Goal: Information Seeking & Learning: Learn about a topic

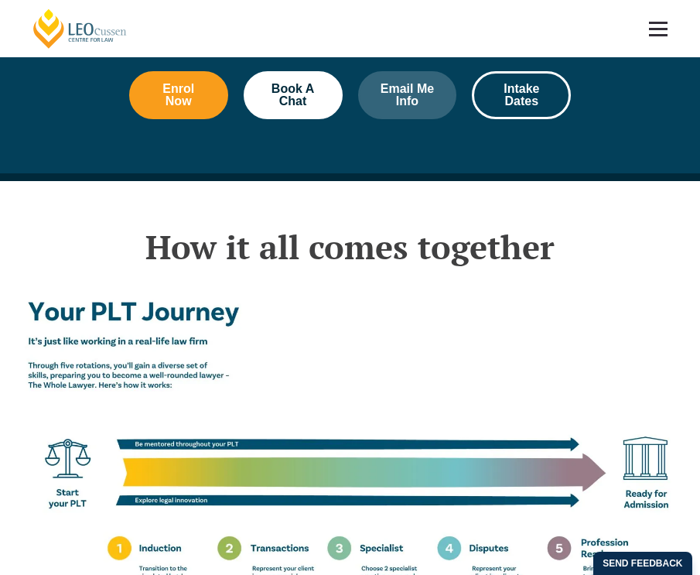
scroll to position [2111, 0]
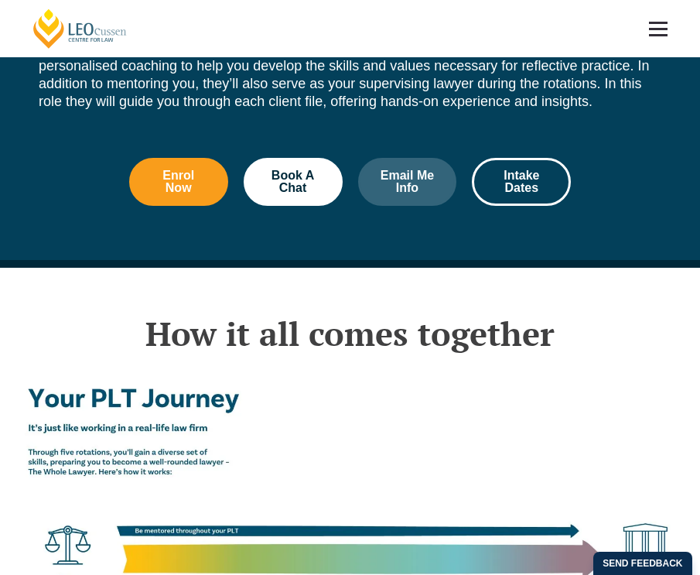
click at [656, 22] on span at bounding box center [658, 23] width 19 height 2
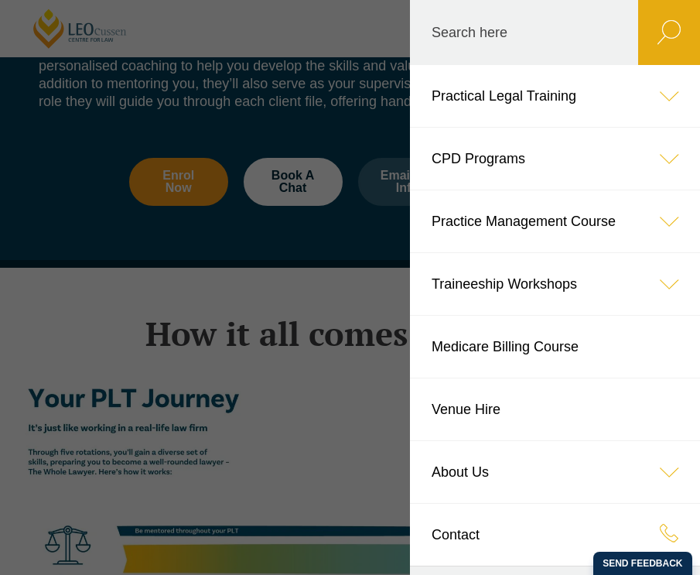
click at [670, 94] on icon at bounding box center [670, 96] width 62 height 62
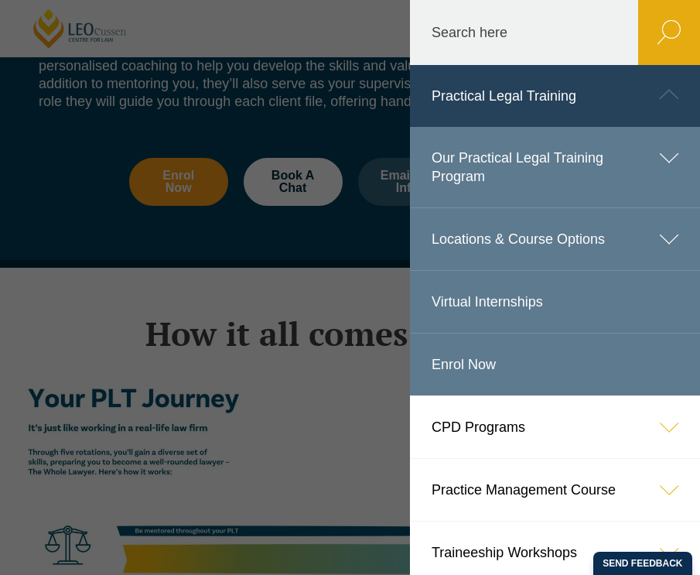
click at [680, 152] on icon at bounding box center [670, 158] width 62 height 62
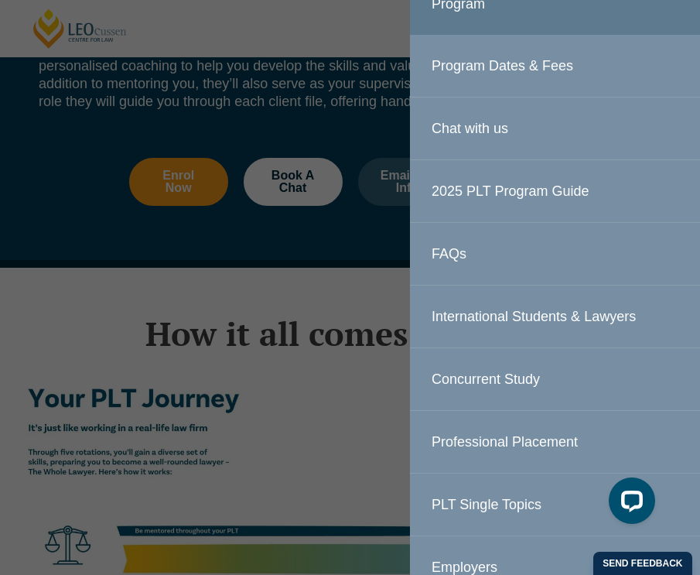
scroll to position [203, 0]
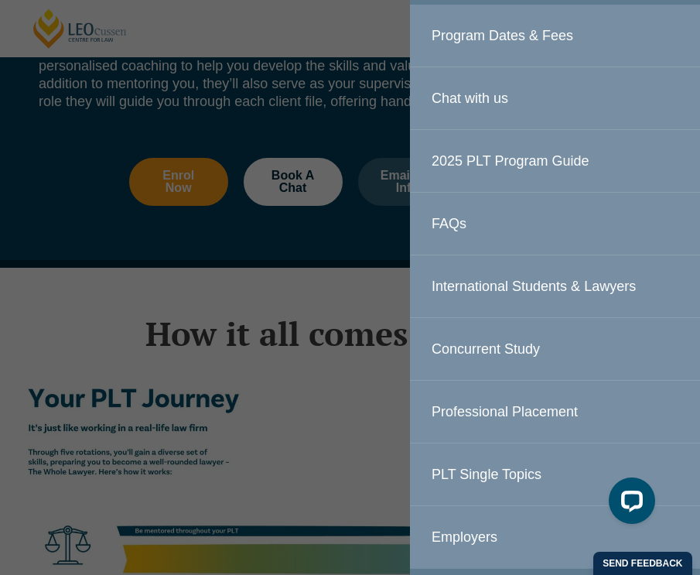
click at [624, 155] on link "2025 PLT Program Guide" at bounding box center [555, 161] width 290 height 62
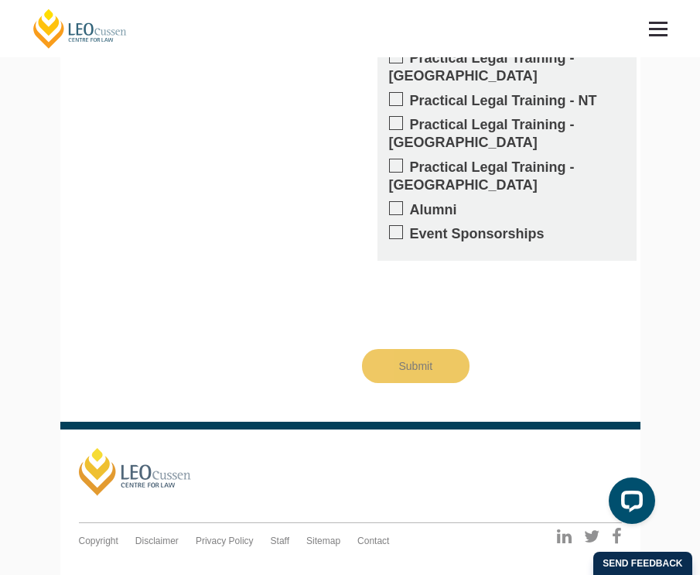
scroll to position [1594, 0]
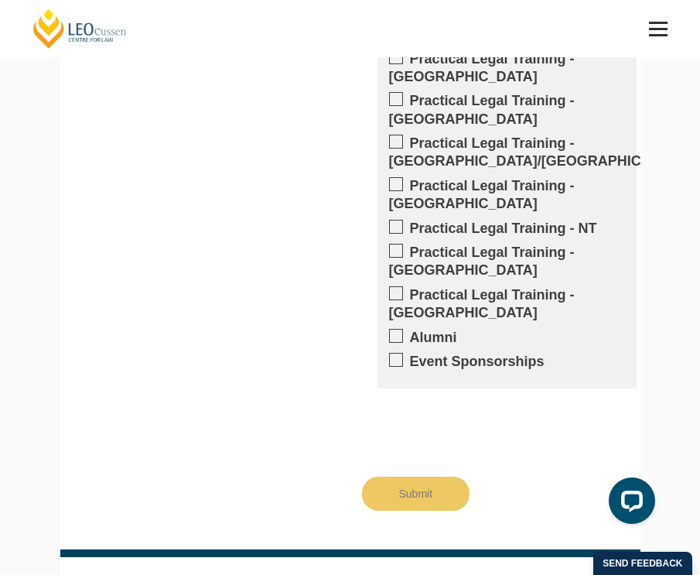
click at [670, 40] on link at bounding box center [658, 28] width 57 height 57
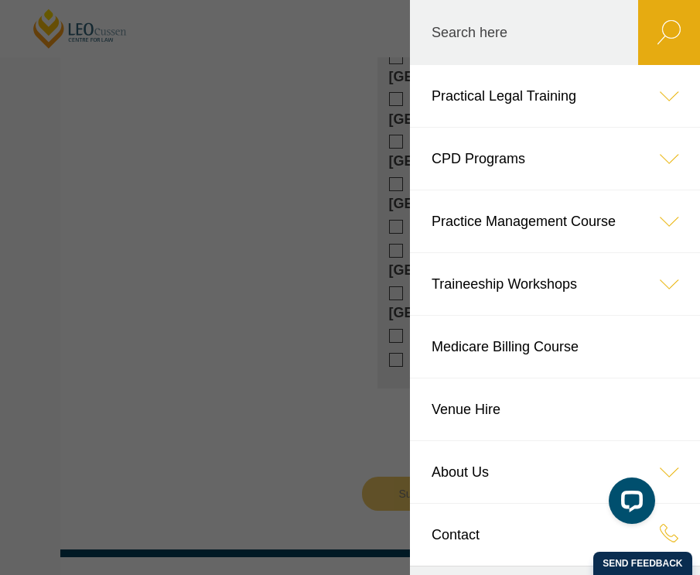
click at [669, 98] on icon at bounding box center [670, 96] width 62 height 62
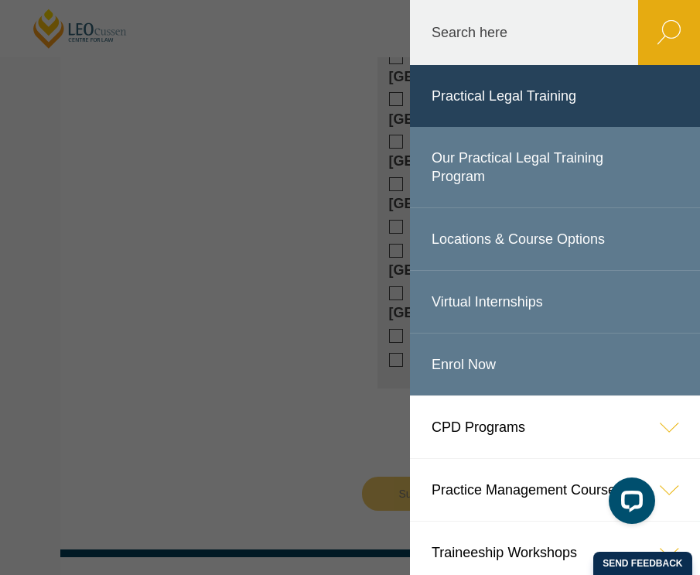
scroll to position [17, 0]
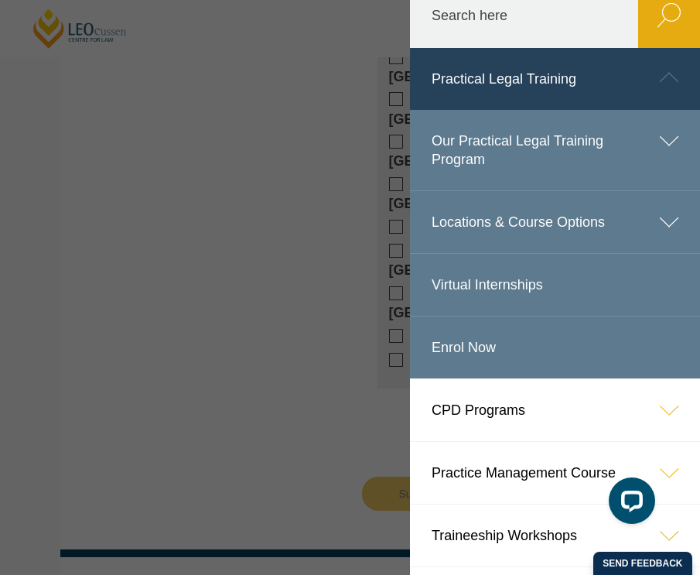
click at [683, 147] on icon at bounding box center [670, 141] width 62 height 62
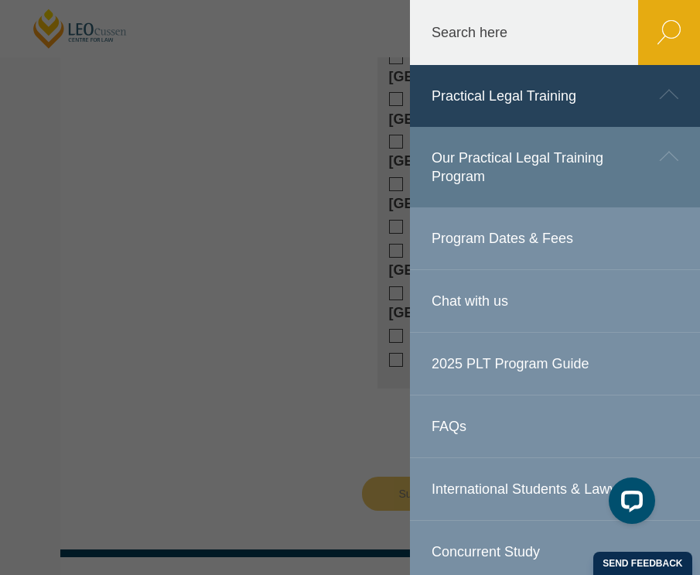
scroll to position [0, 0]
click at [567, 184] on link "Our Practical Legal Training Program" at bounding box center [555, 167] width 290 height 80
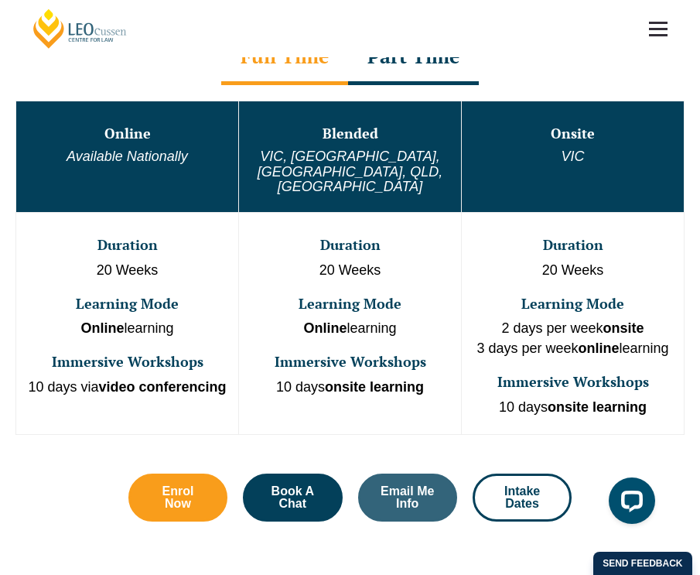
click at [245, 168] on td "Blended VIC, WA, ACT, QLD, SA" at bounding box center [350, 156] width 223 height 111
click at [166, 149] on em "Available Nationally" at bounding box center [128, 156] width 122 height 15
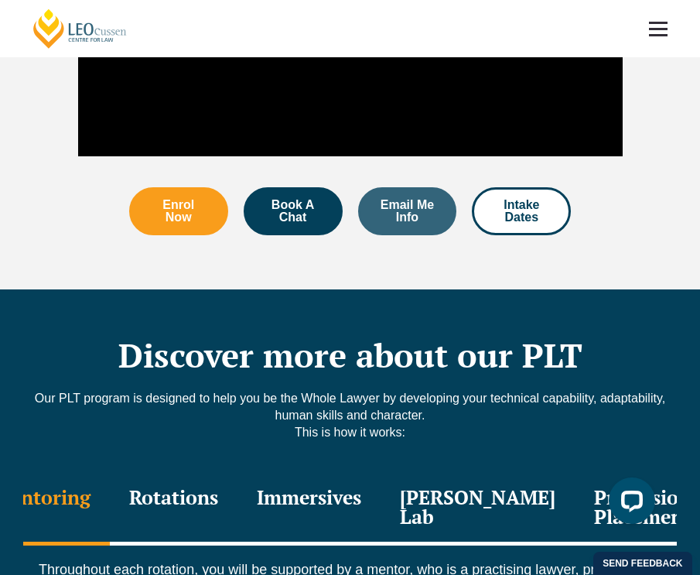
scroll to position [1909, 0]
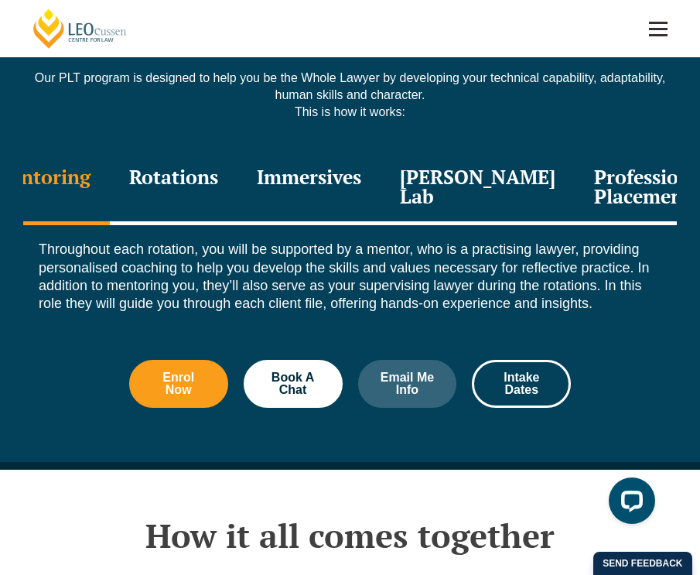
click at [221, 152] on div "Rotations" at bounding box center [174, 189] width 128 height 74
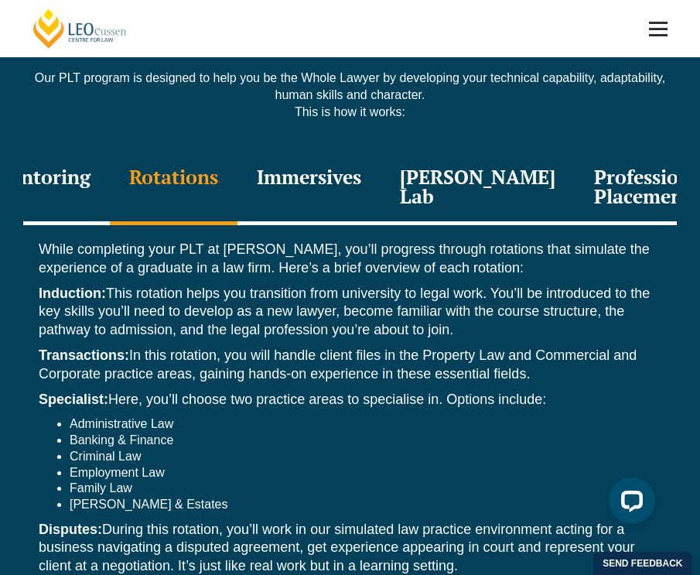
scroll to position [1940, 0]
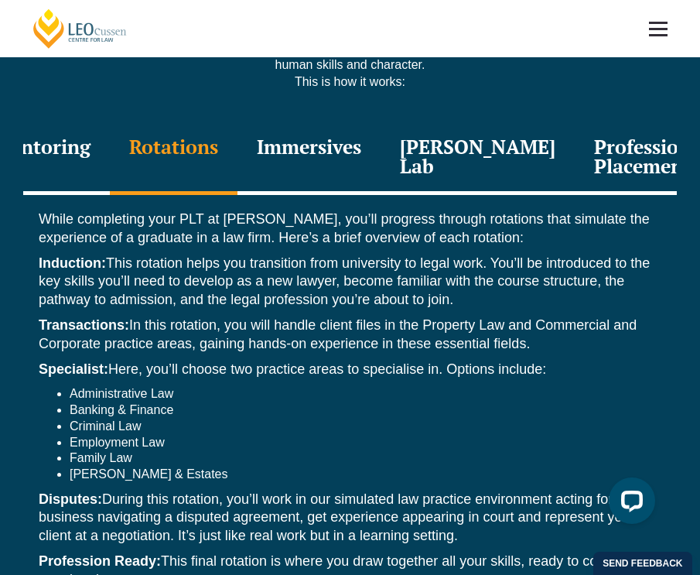
click at [350, 122] on div "Immersives" at bounding box center [309, 159] width 143 height 74
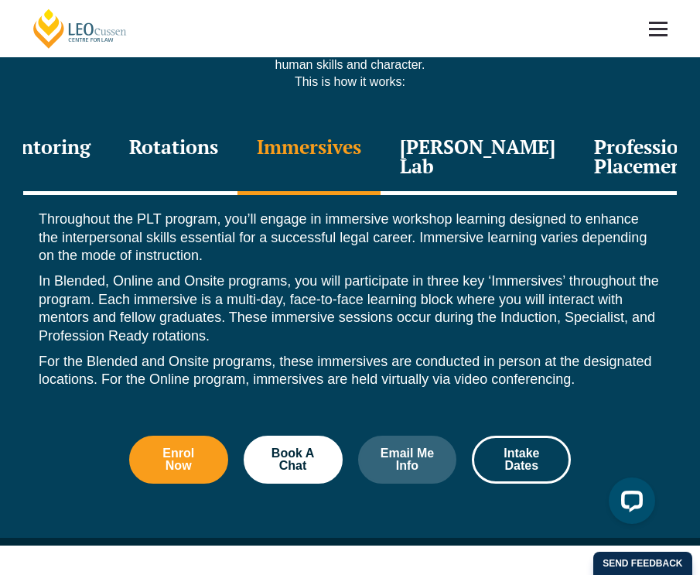
click at [523, 122] on div "[PERSON_NAME] Lab" at bounding box center [478, 159] width 194 height 74
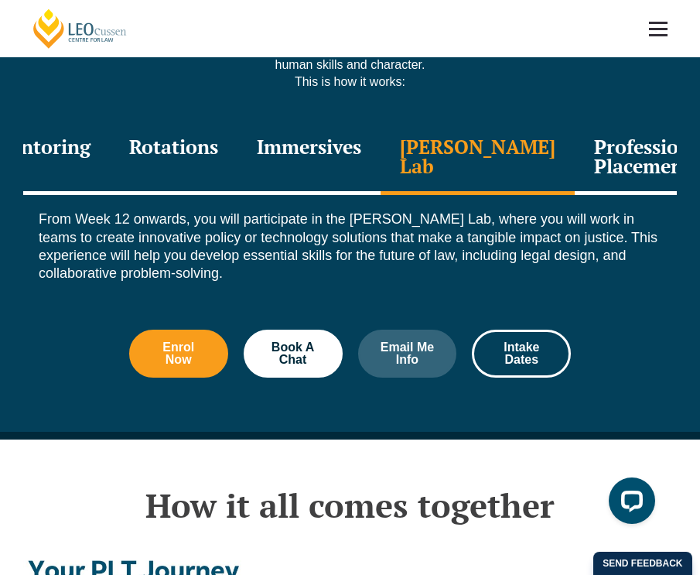
click at [613, 122] on div "Professional Placement" at bounding box center [651, 159] width 152 height 74
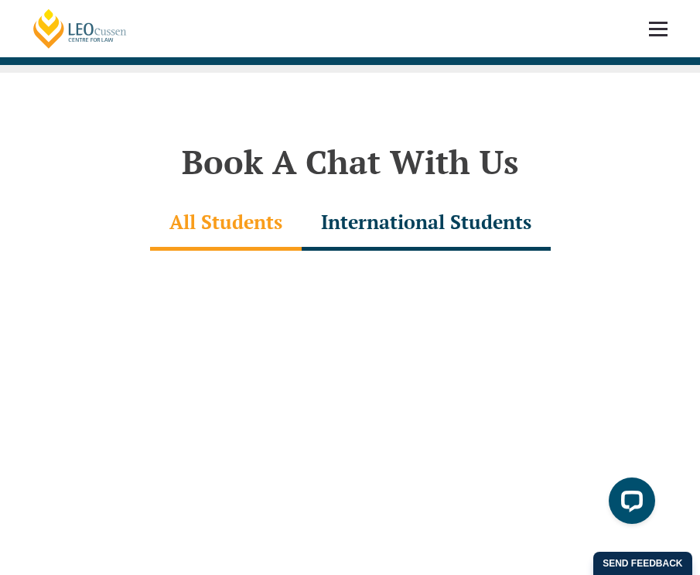
scroll to position [4438, 0]
click at [404, 197] on div "International Students" at bounding box center [426, 224] width 249 height 54
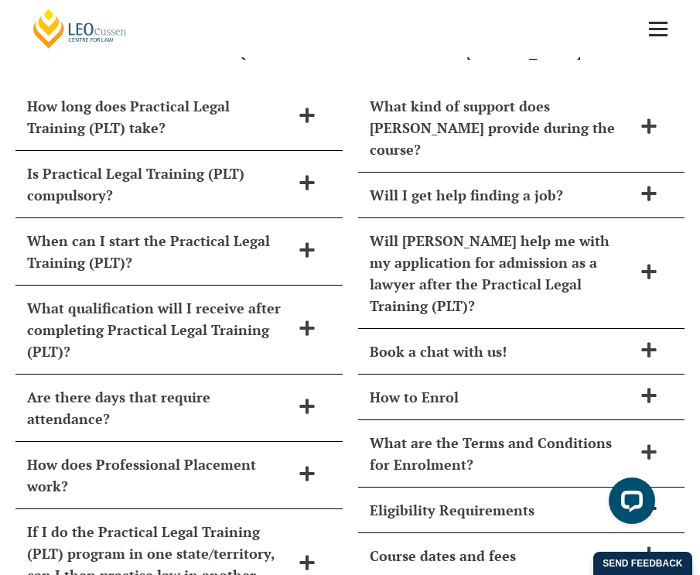
scroll to position [6502, 0]
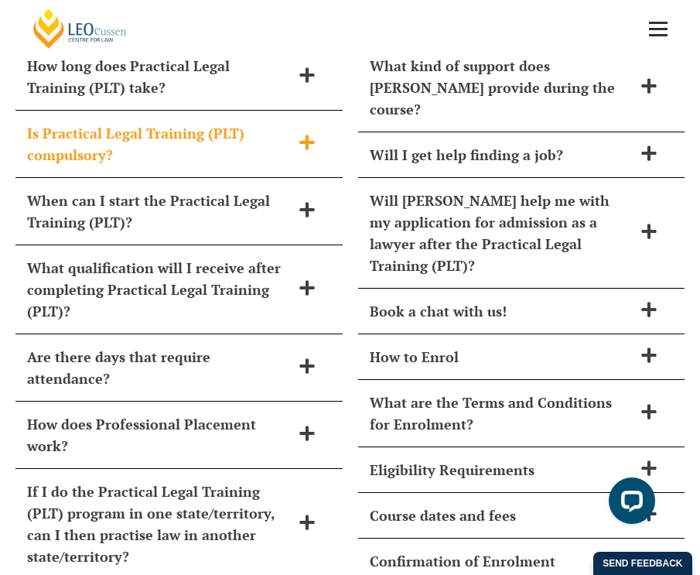
click at [292, 134] on span at bounding box center [307, 143] width 33 height 19
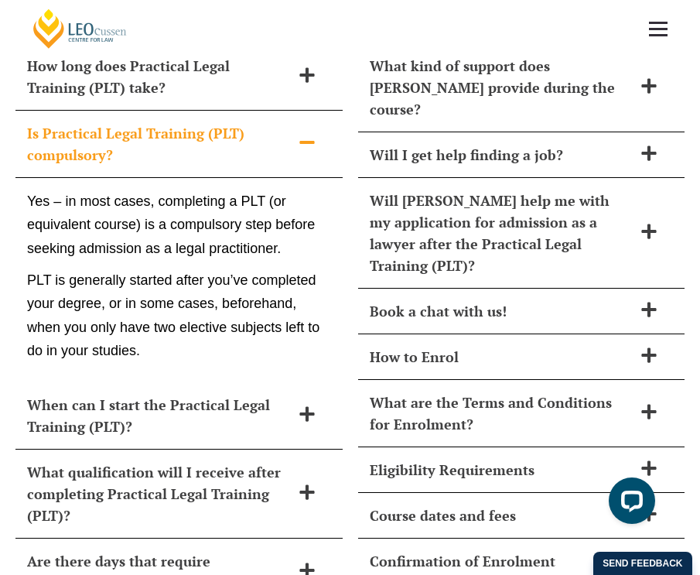
click at [296, 134] on span at bounding box center [307, 143] width 33 height 19
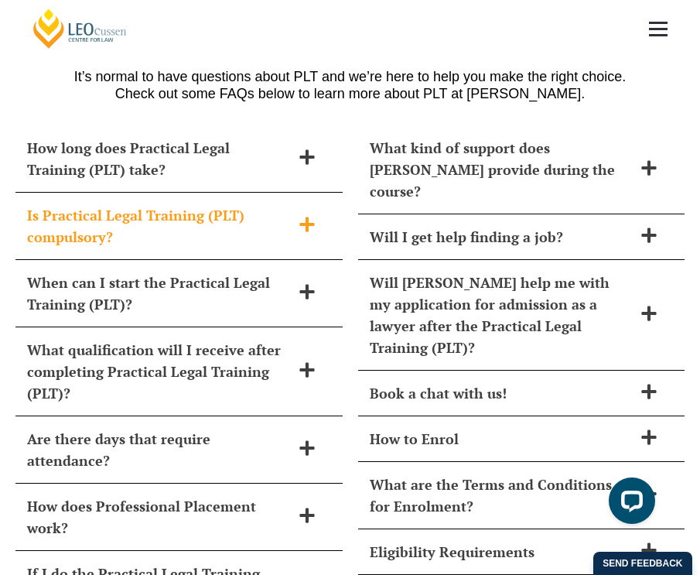
scroll to position [6420, 0]
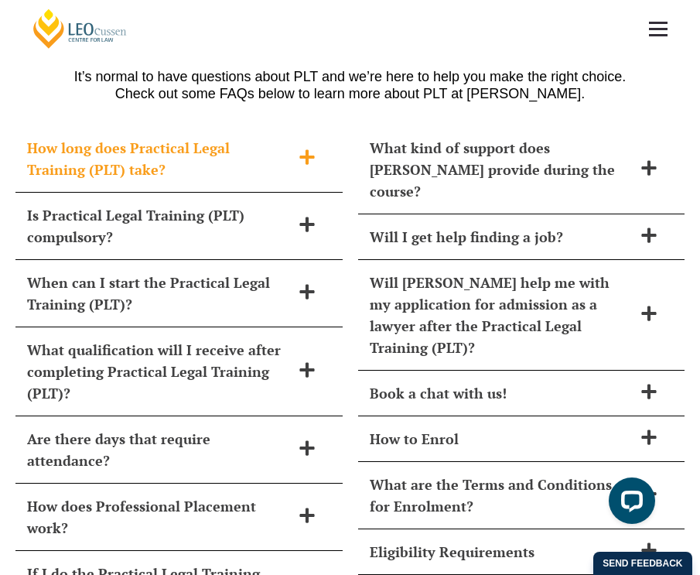
click at [301, 149] on icon at bounding box center [307, 157] width 17 height 17
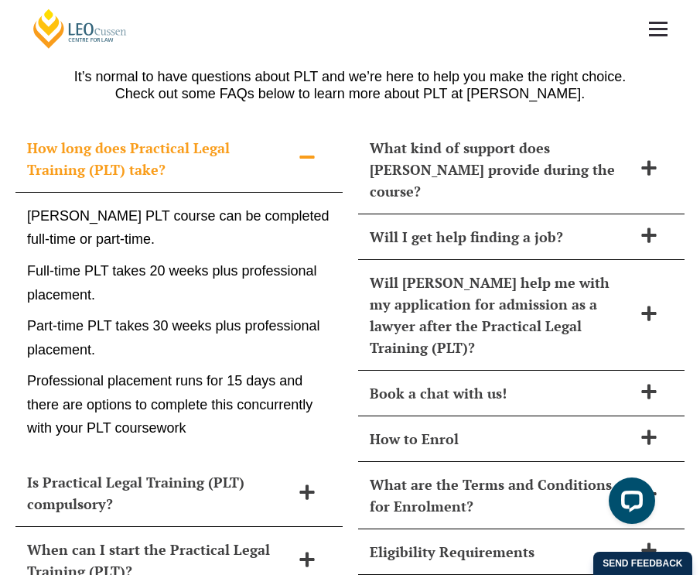
click at [301, 149] on icon at bounding box center [307, 157] width 17 height 17
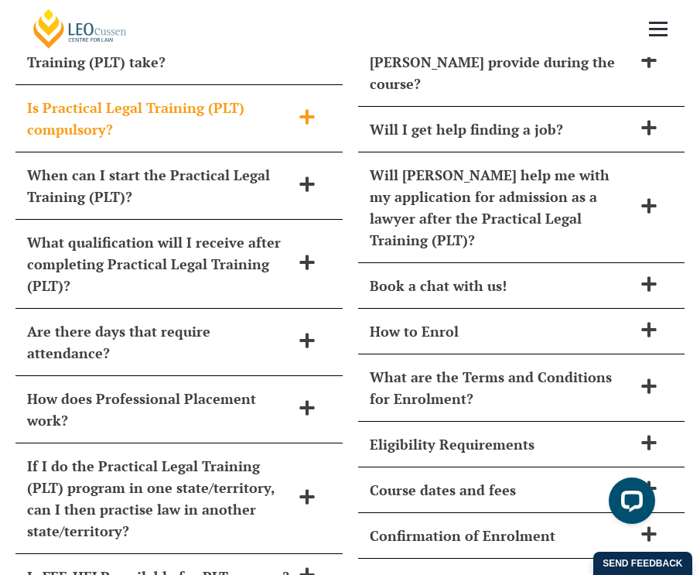
scroll to position [6527, 0]
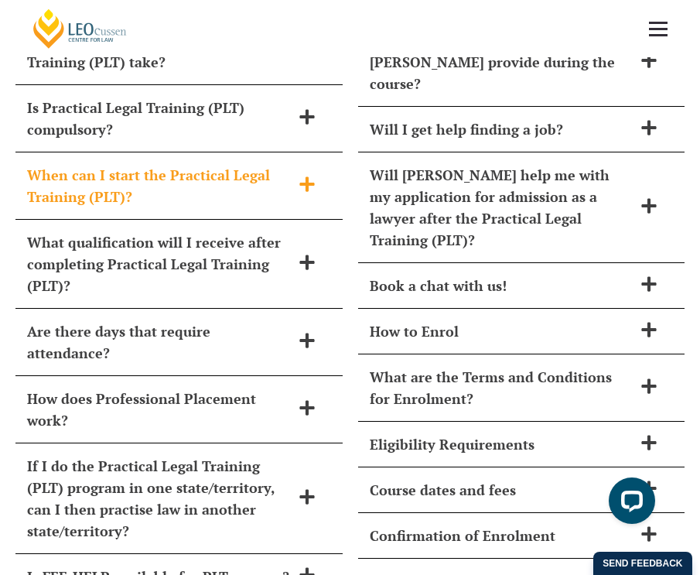
click at [304, 176] on icon at bounding box center [307, 184] width 17 height 17
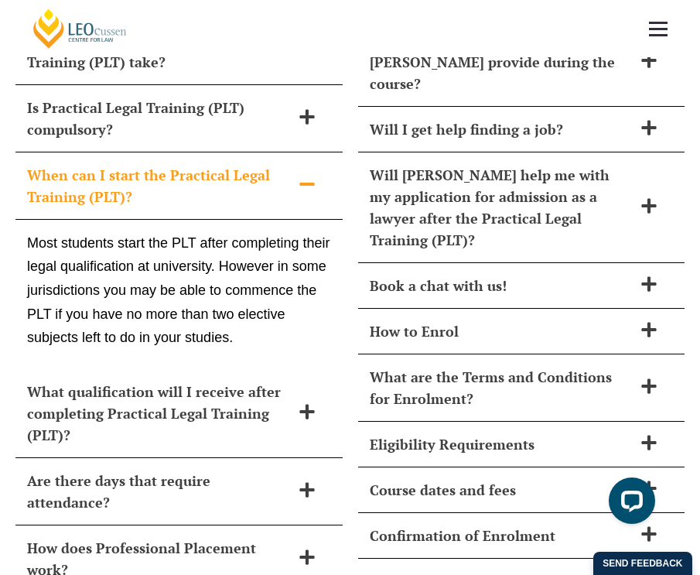
click at [304, 176] on icon at bounding box center [307, 184] width 17 height 17
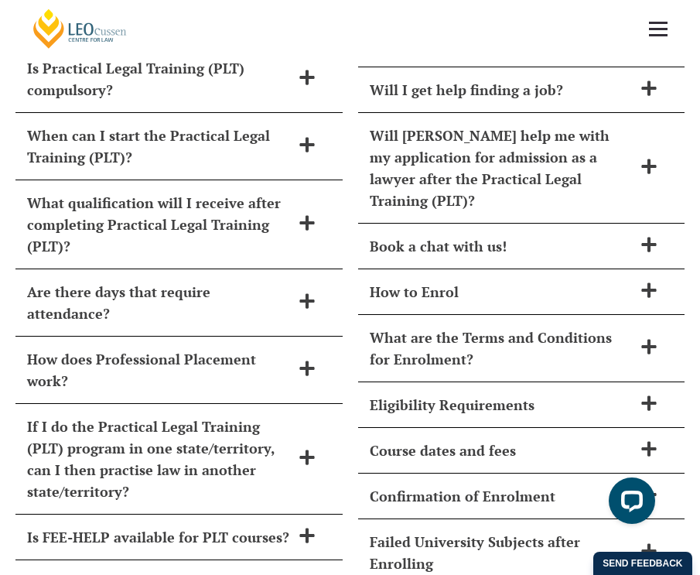
scroll to position [6602, 0]
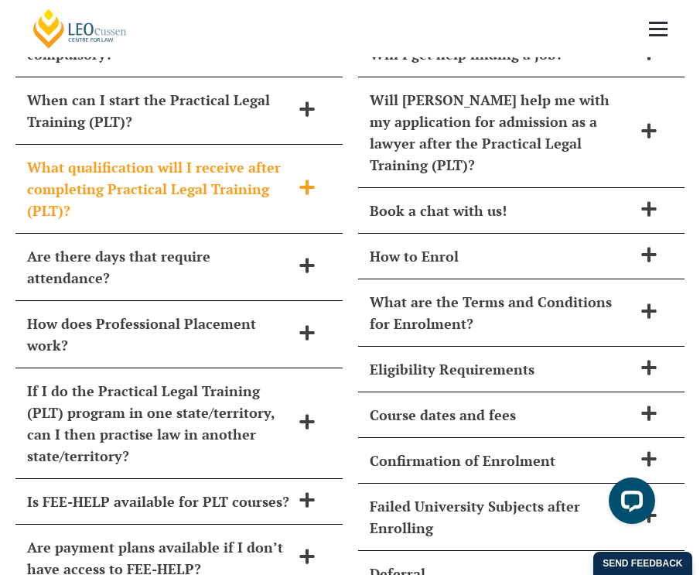
click at [313, 179] on icon at bounding box center [307, 187] width 17 height 17
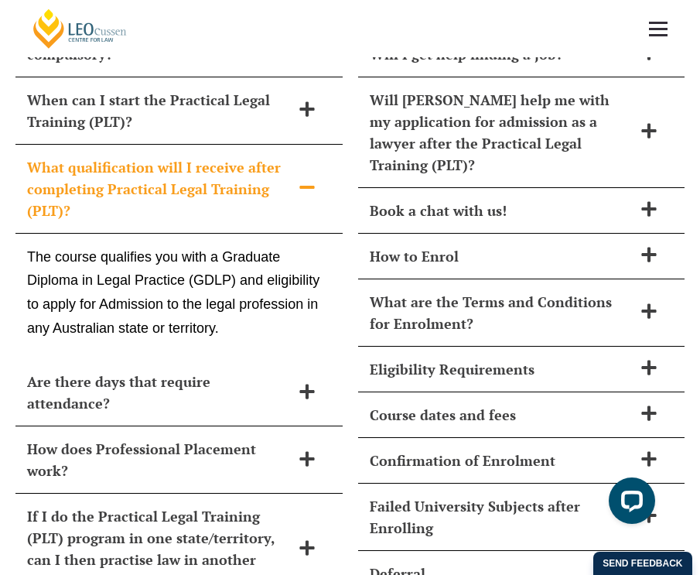
click at [305, 186] on icon at bounding box center [307, 187] width 15 height 3
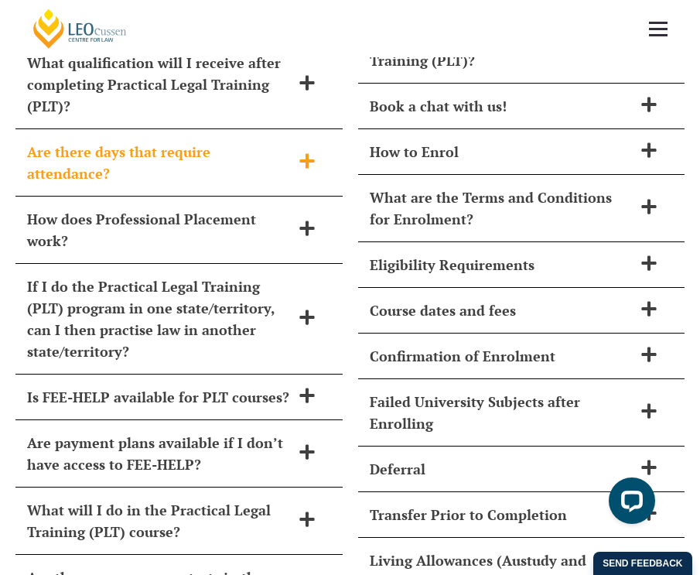
scroll to position [6707, 0]
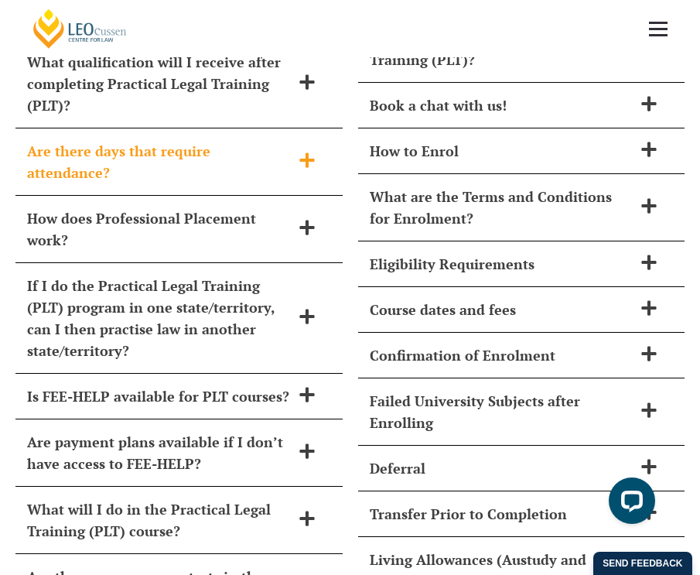
click at [300, 152] on icon at bounding box center [307, 160] width 17 height 17
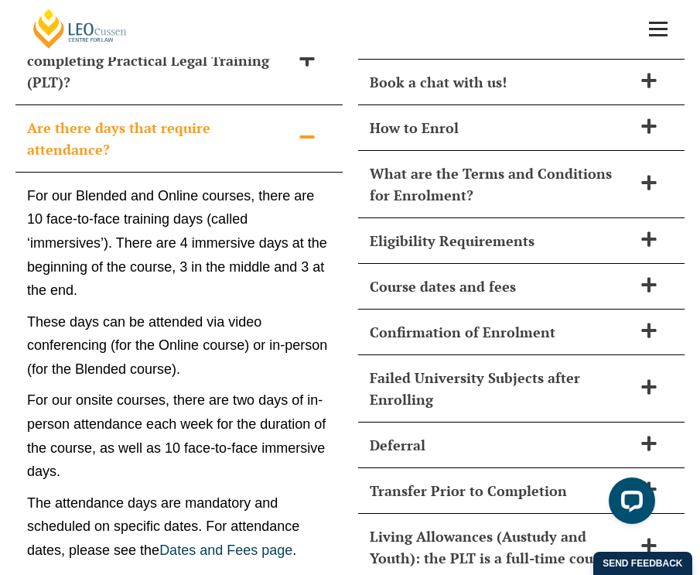
scroll to position [6668, 0]
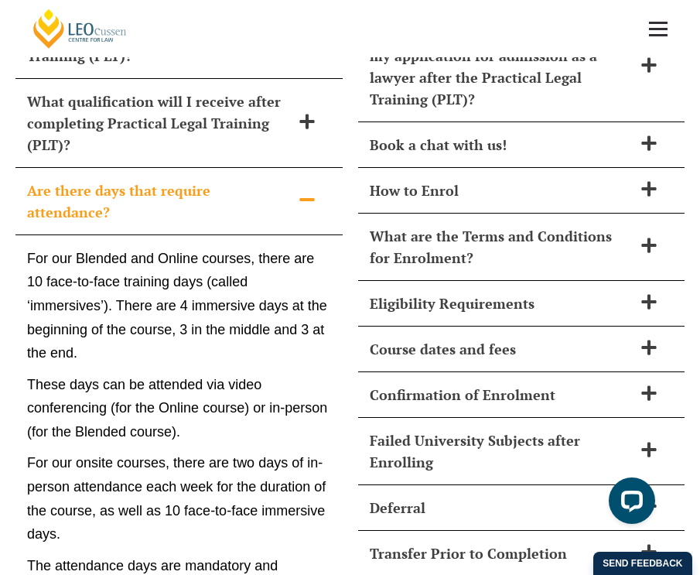
click at [312, 191] on icon at bounding box center [307, 199] width 17 height 17
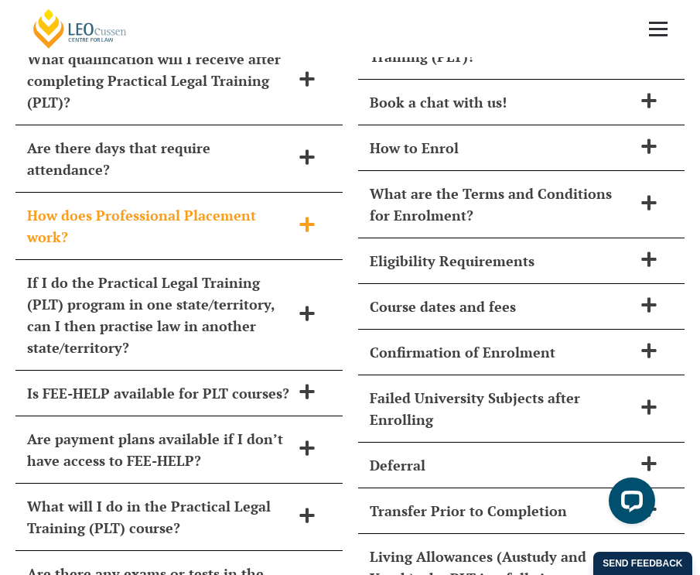
scroll to position [6724, 0]
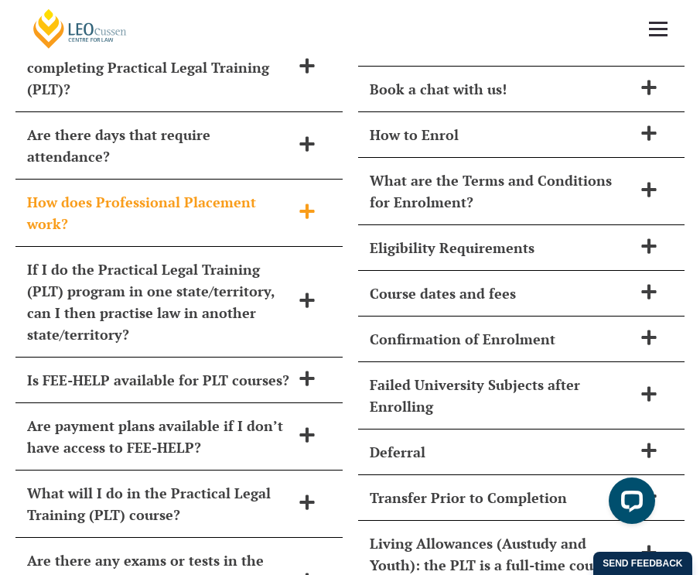
click at [315, 180] on div "How does Professional Placement work?" at bounding box center [178, 213] width 327 height 67
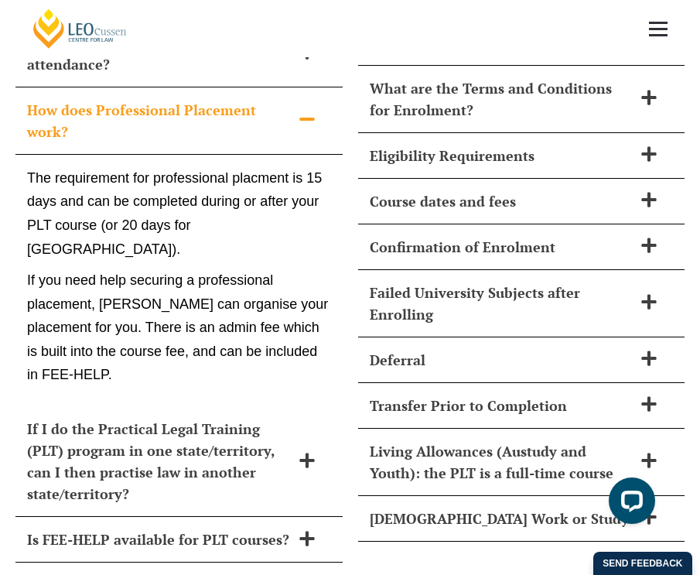
scroll to position [6801, 0]
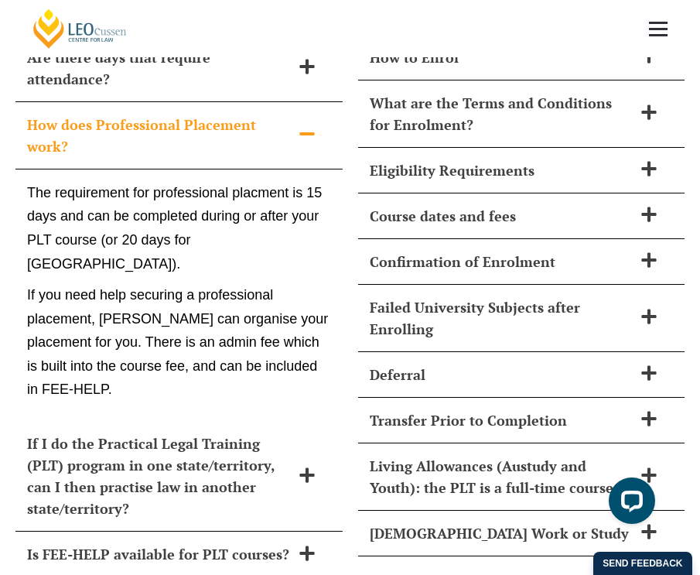
click at [308, 102] on div "How does Professional Placement work?" at bounding box center [178, 135] width 327 height 67
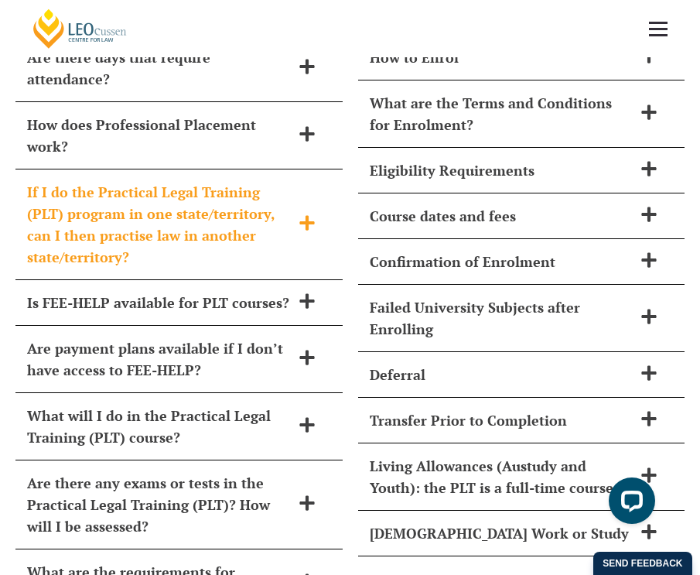
click at [323, 170] on div "If I do the Practical Legal Training (PLT) program in one state/territory, can …" at bounding box center [178, 225] width 327 height 111
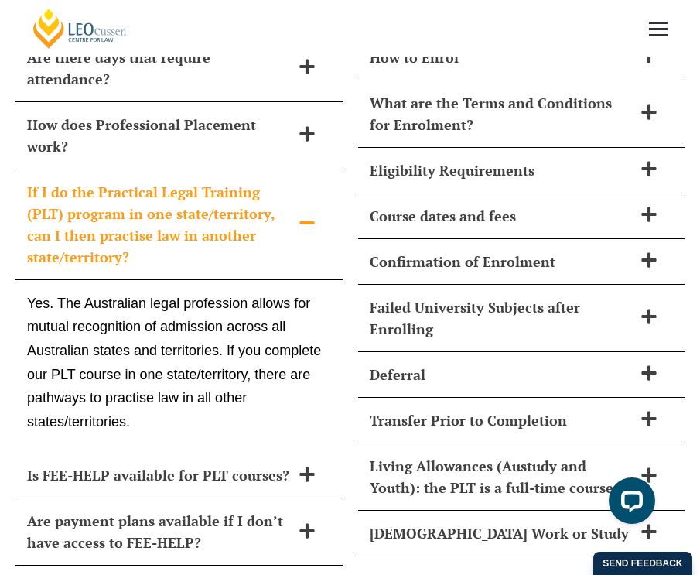
click at [292, 214] on span at bounding box center [307, 223] width 33 height 19
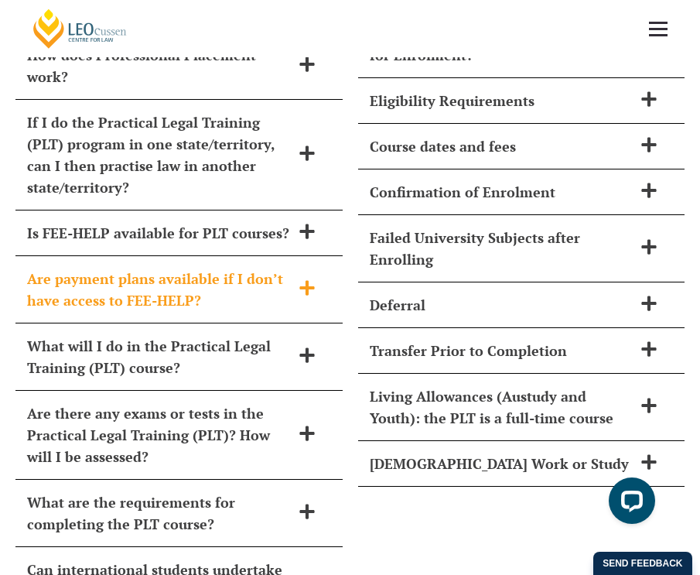
scroll to position [6898, 0]
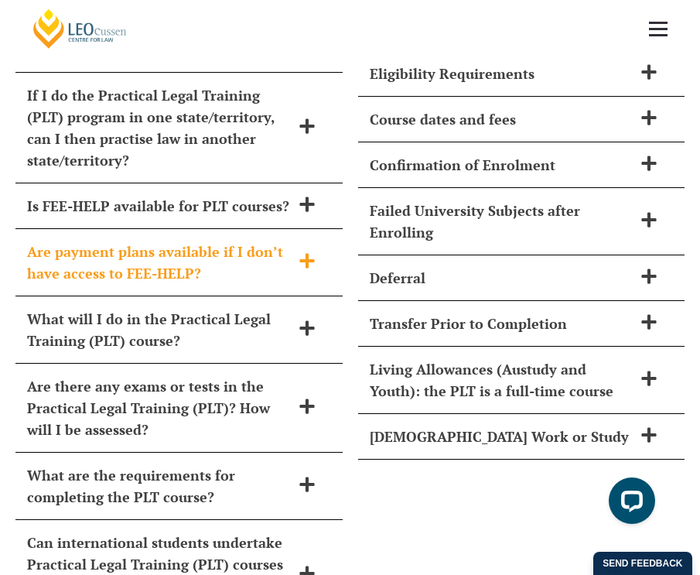
click at [293, 252] on span at bounding box center [307, 261] width 33 height 19
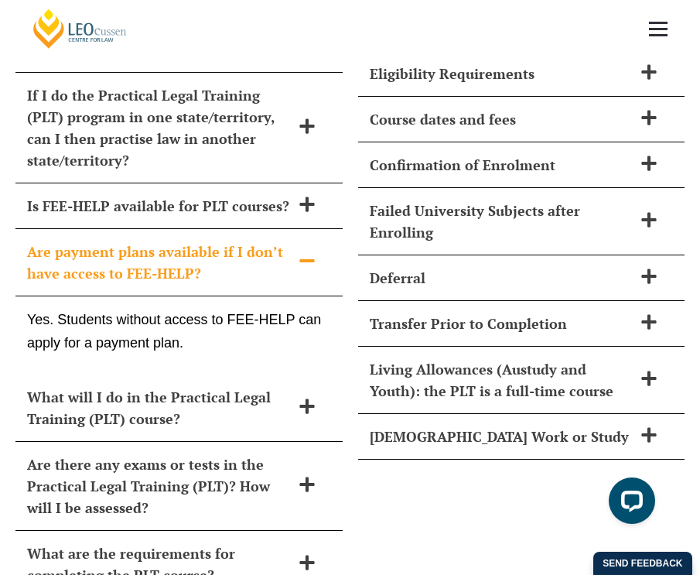
click at [294, 252] on span at bounding box center [307, 261] width 33 height 19
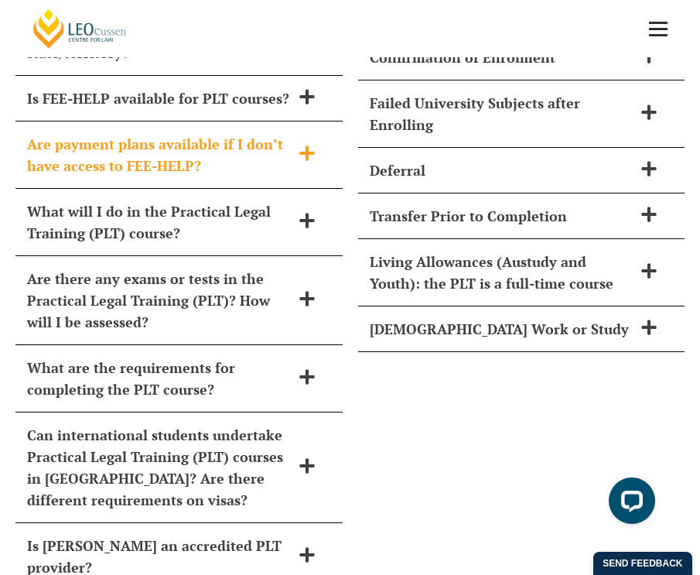
scroll to position [7047, 0]
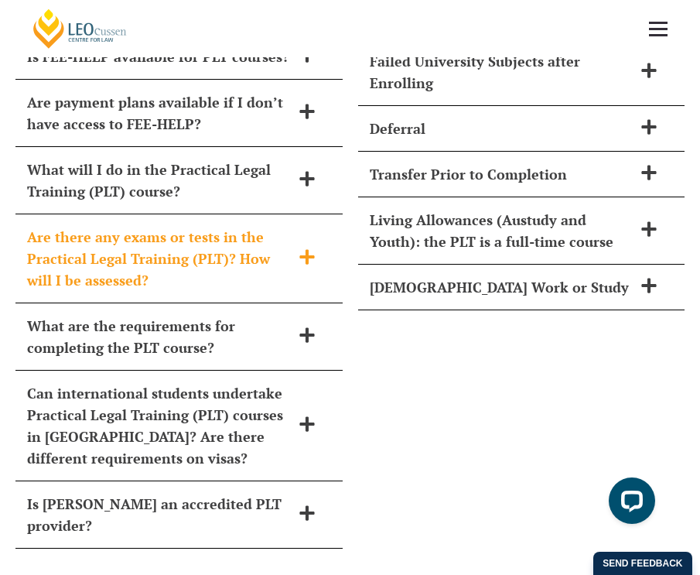
click at [296, 214] on div "Are there any exams or tests in the Practical Legal Training (PLT)? How will I …" at bounding box center [178, 258] width 327 height 89
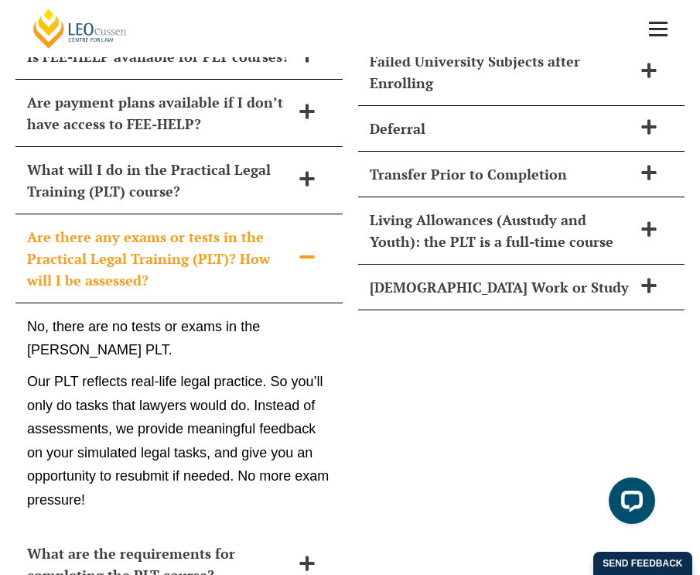
click at [296, 214] on div "Are there any exams or tests in the Practical Legal Training (PLT)? How will I …" at bounding box center [178, 258] width 327 height 89
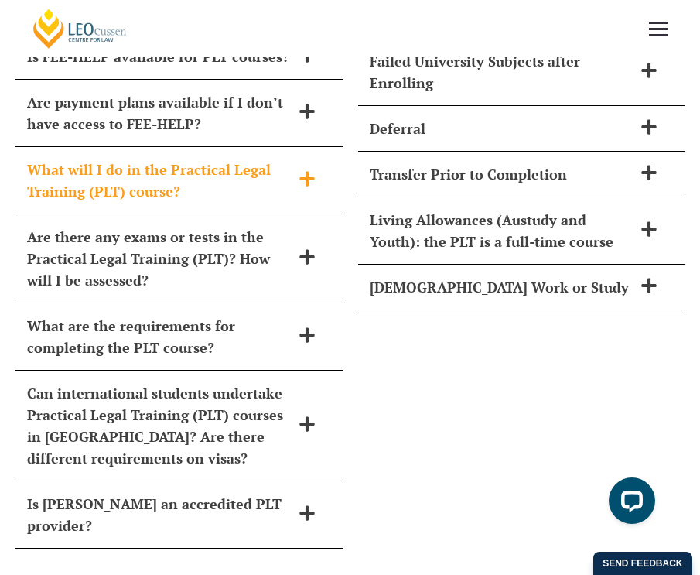
click at [291, 170] on span at bounding box center [307, 179] width 33 height 19
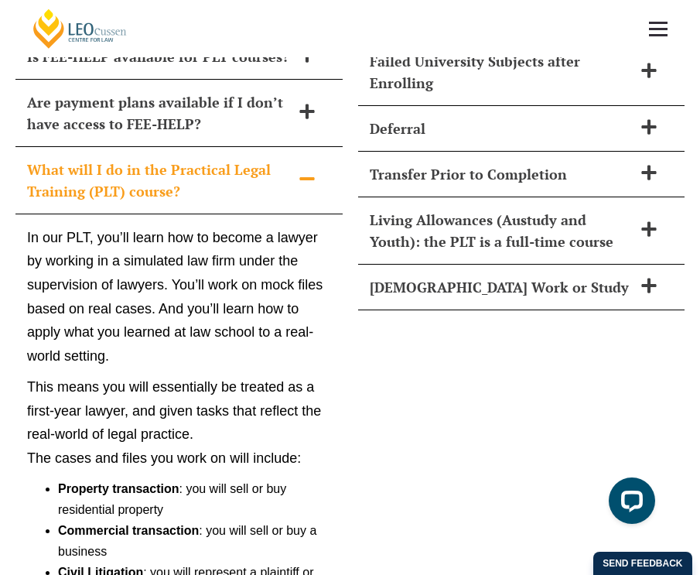
click at [291, 170] on span at bounding box center [307, 179] width 33 height 19
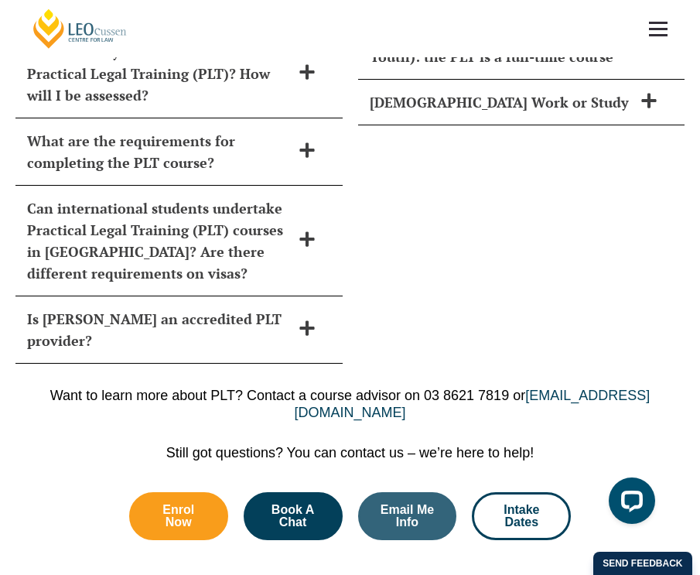
scroll to position [7234, 0]
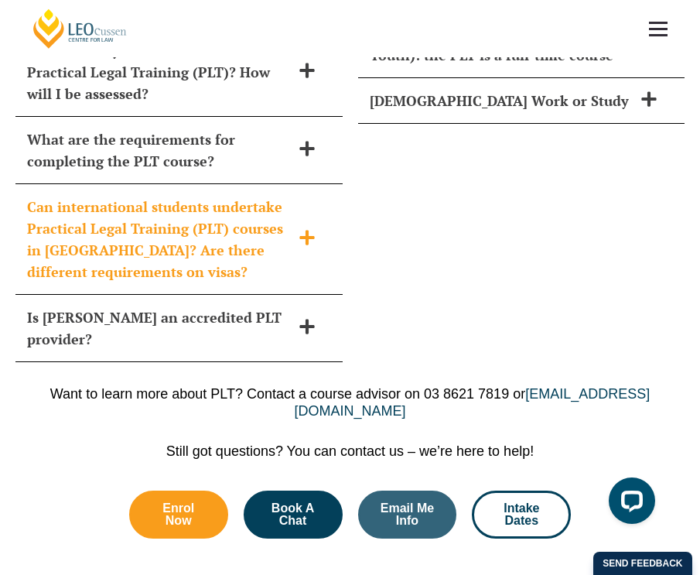
click at [288, 198] on span "Can international students undertake Practical Legal Training (PLT) courses in …" at bounding box center [159, 239] width 264 height 87
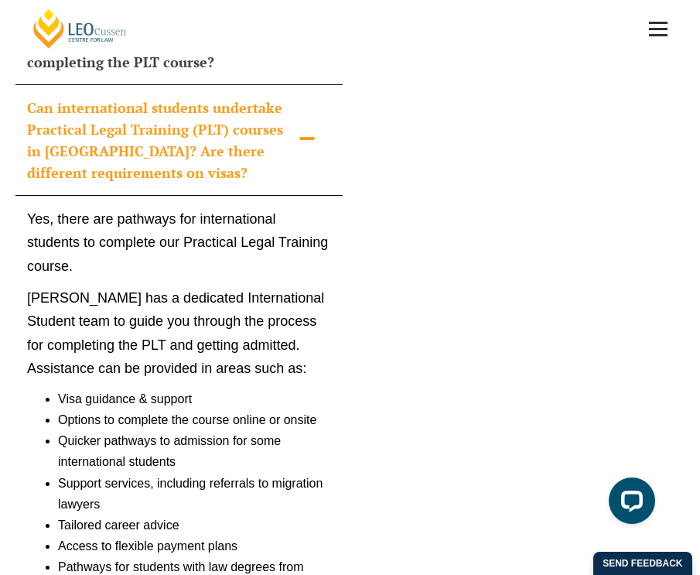
scroll to position [7330, 0]
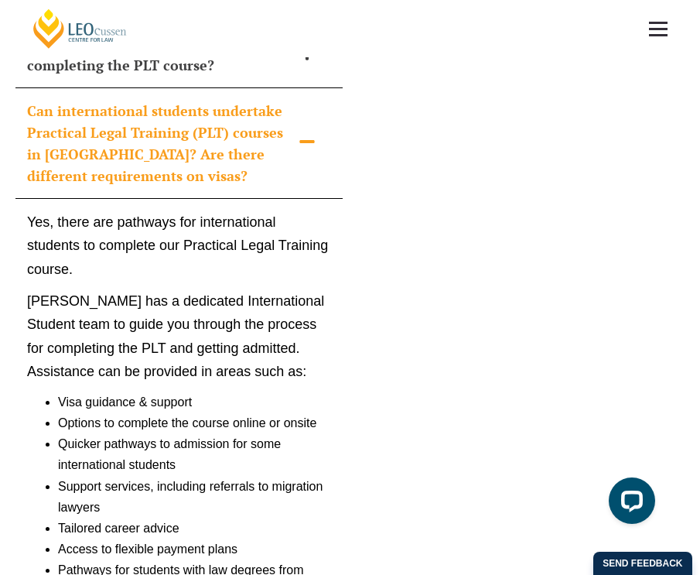
click at [276, 133] on div "Can international students undertake Practical Legal Training (PLT) courses in …" at bounding box center [178, 143] width 327 height 111
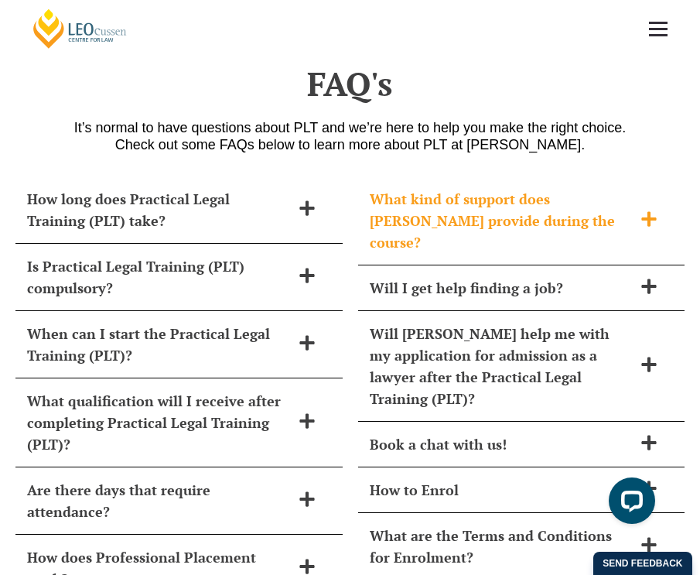
scroll to position [6372, 0]
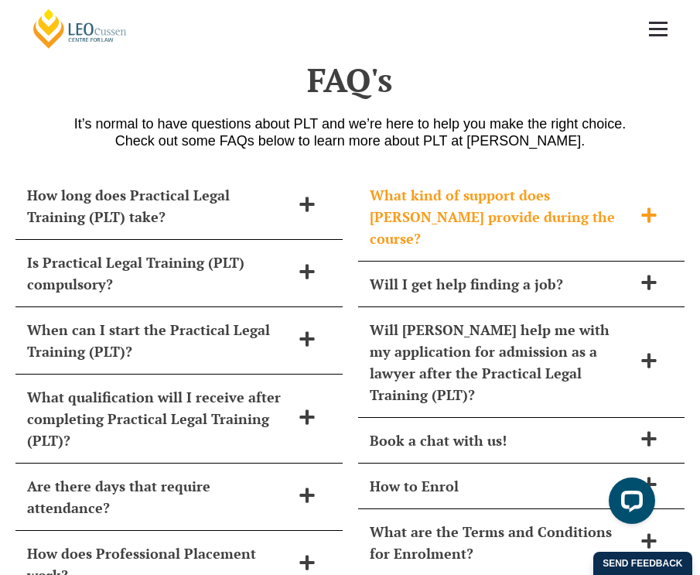
click at [415, 173] on div "What kind of support does Leo Cussen provide during the course?" at bounding box center [521, 217] width 327 height 89
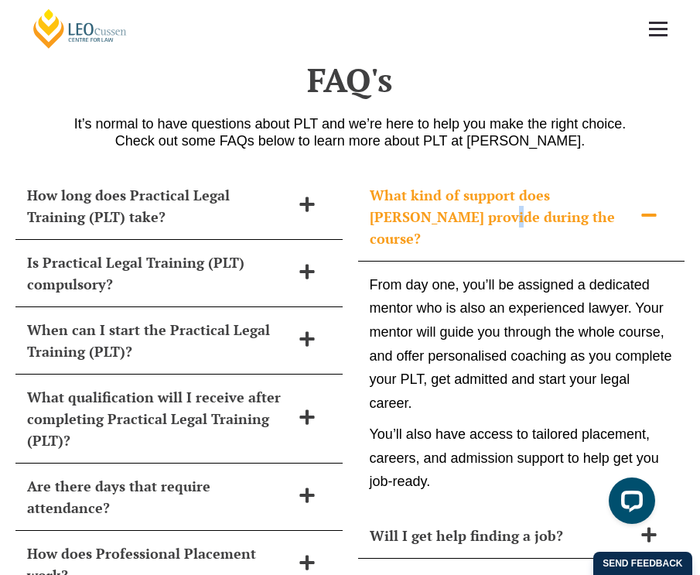
click at [423, 184] on span "What kind of support does Leo Cussen provide during the course?" at bounding box center [502, 216] width 264 height 65
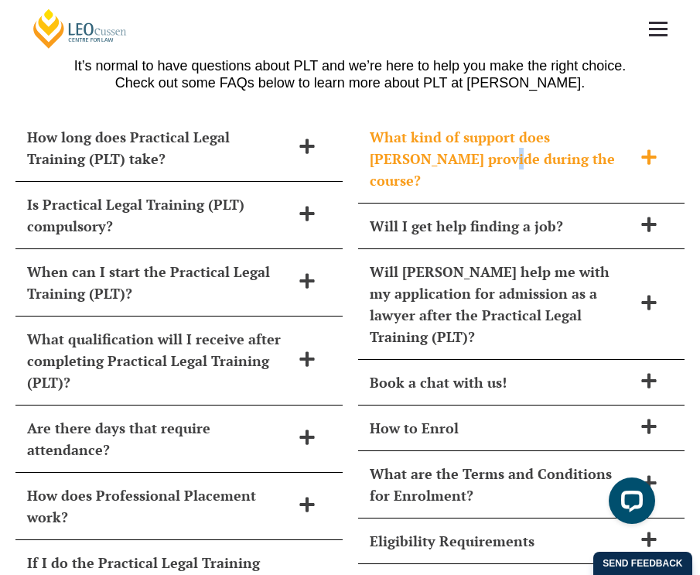
scroll to position [6430, 0]
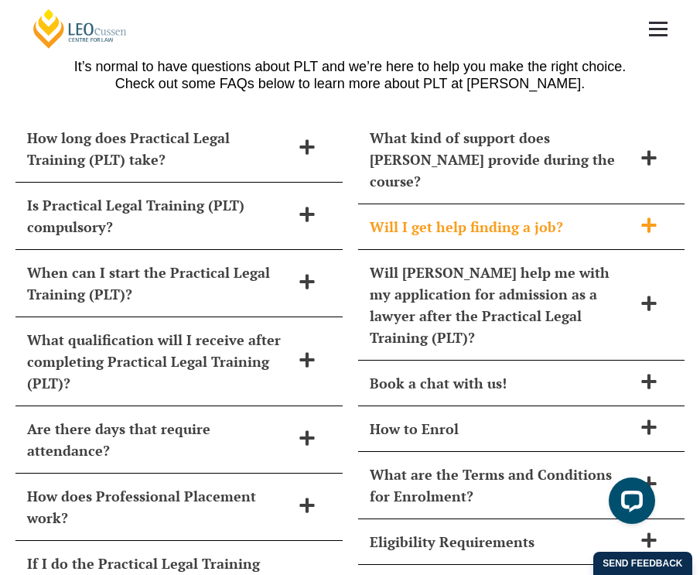
click at [425, 216] on span "Will I get help finding a job?" at bounding box center [502, 227] width 264 height 22
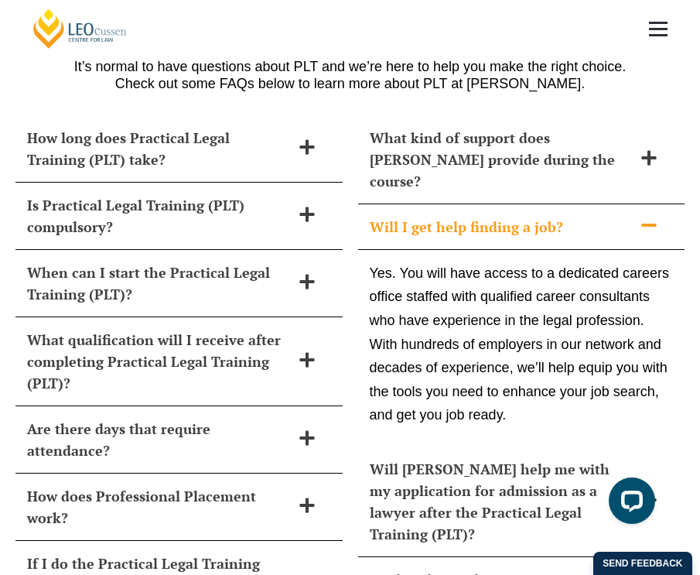
click at [425, 216] on span "Will I get help finding a job?" at bounding box center [502, 227] width 264 height 22
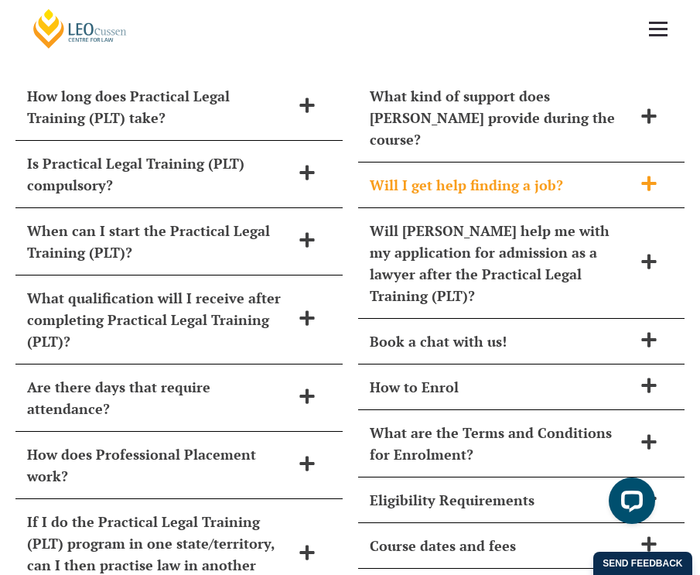
scroll to position [6477, 0]
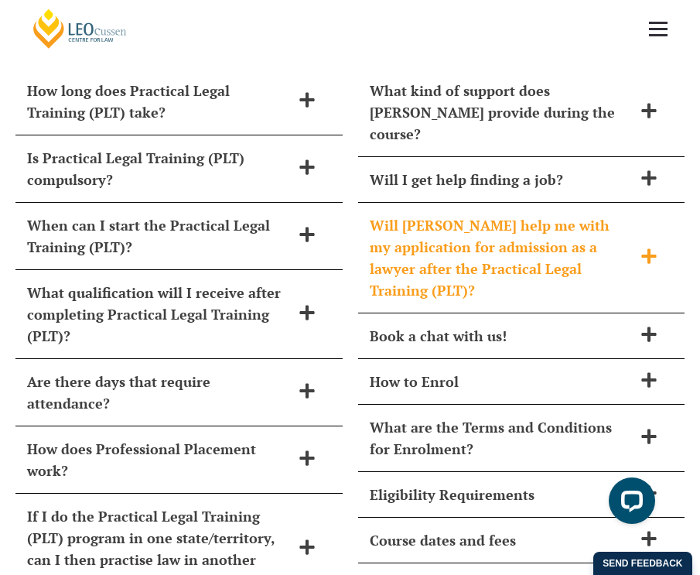
click at [447, 214] on span "Will [PERSON_NAME] help me with my application for admission as a lawyer after …" at bounding box center [502, 257] width 264 height 87
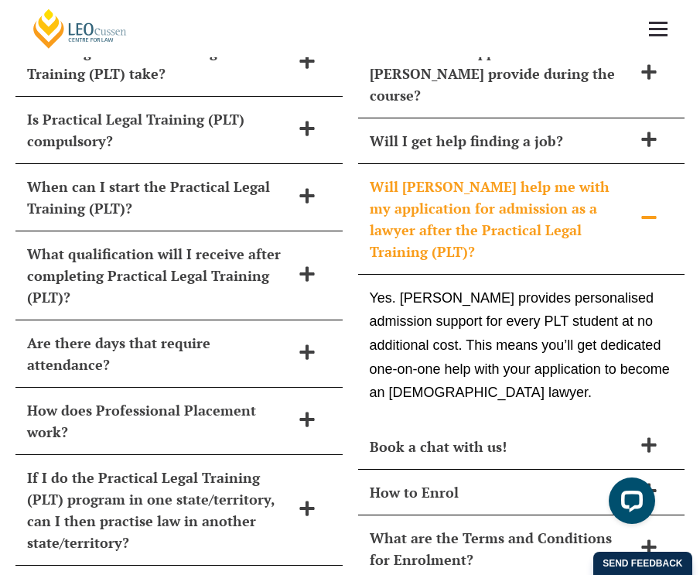
scroll to position [6523, 0]
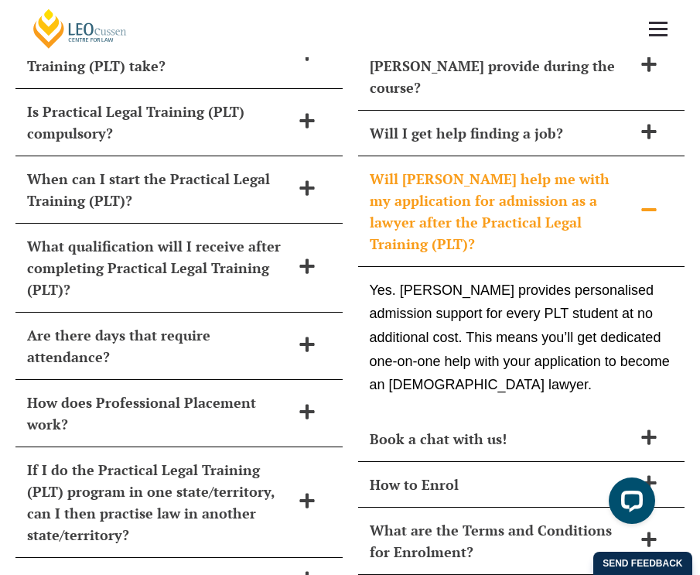
click at [483, 168] on span "Will [PERSON_NAME] help me with my application for admission as a lawyer after …" at bounding box center [502, 211] width 264 height 87
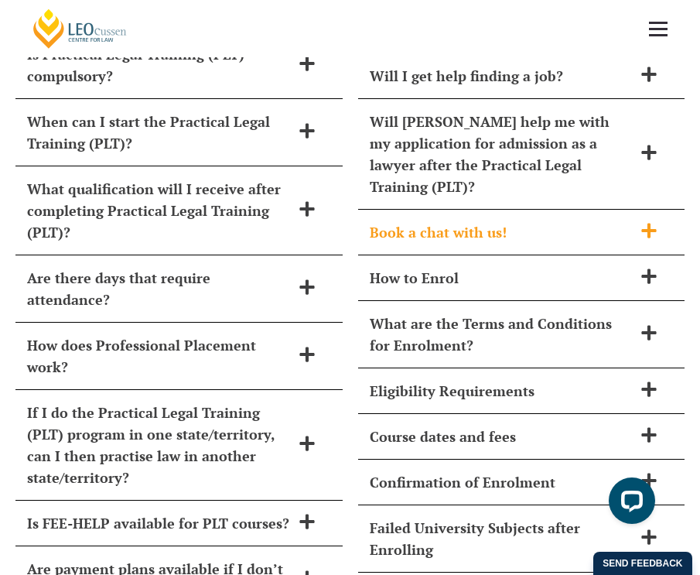
scroll to position [6637, 0]
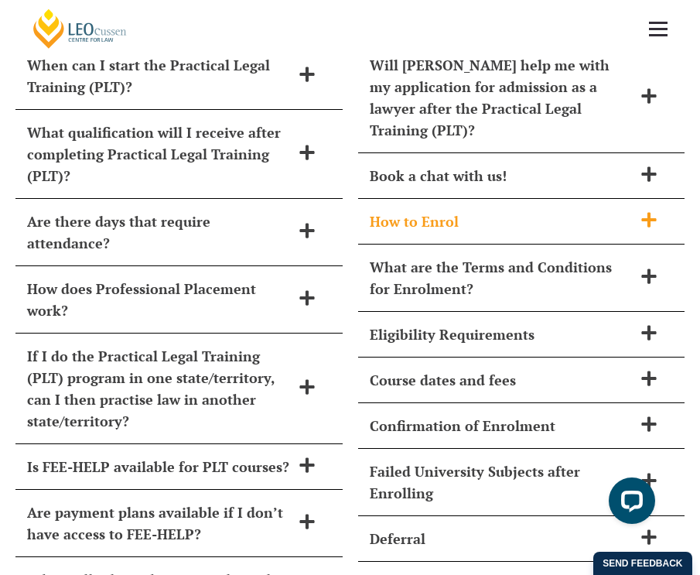
click at [505, 211] on span "How to Enrol" at bounding box center [502, 222] width 264 height 22
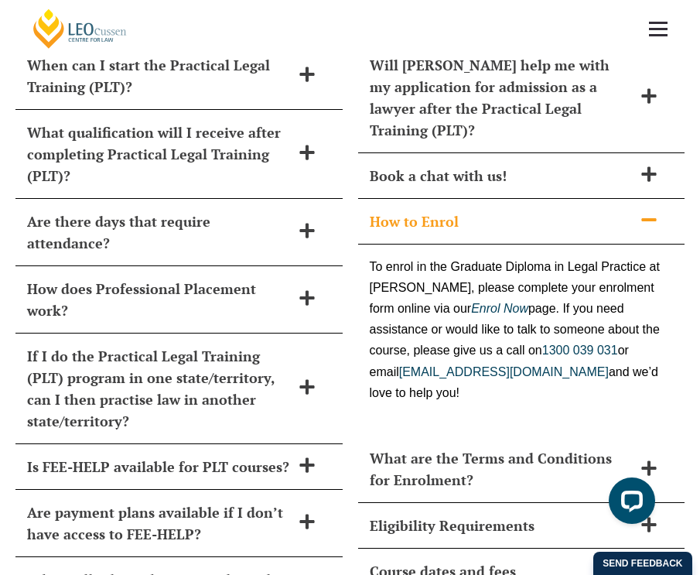
click at [505, 211] on span "How to Enrol" at bounding box center [502, 222] width 264 height 22
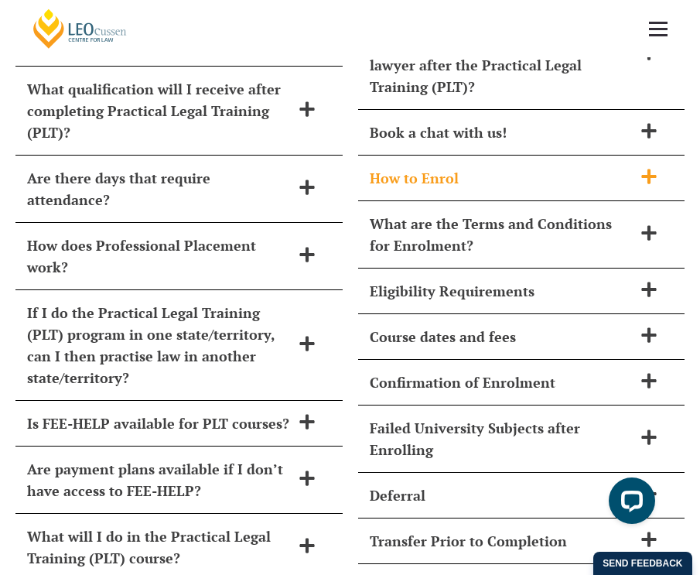
scroll to position [6683, 0]
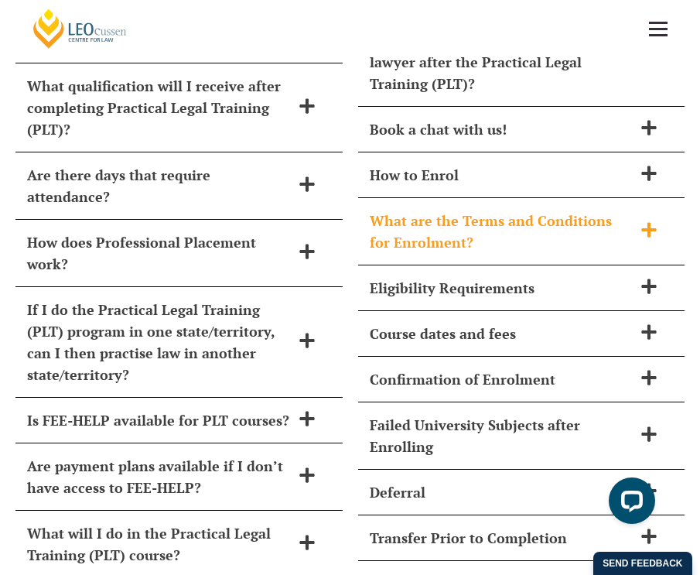
click at [518, 210] on span "What are the Terms and Conditions for Enrolment?" at bounding box center [502, 231] width 264 height 43
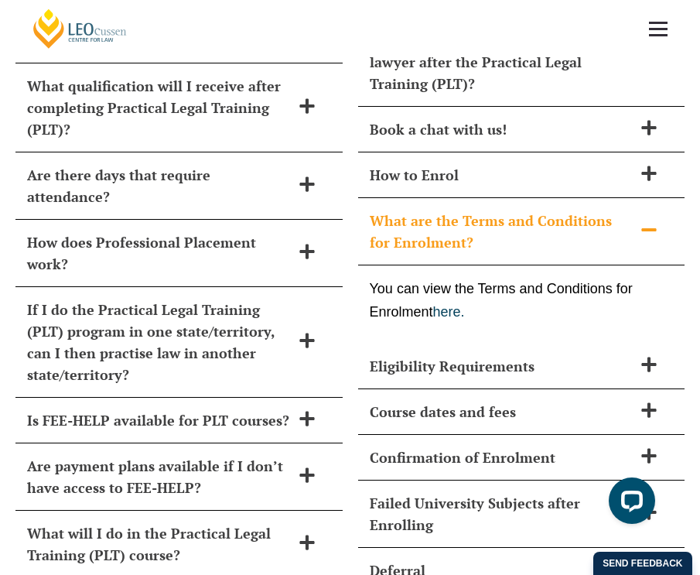
click at [518, 210] on span "What are the Terms and Conditions for Enrolment?" at bounding box center [502, 231] width 264 height 43
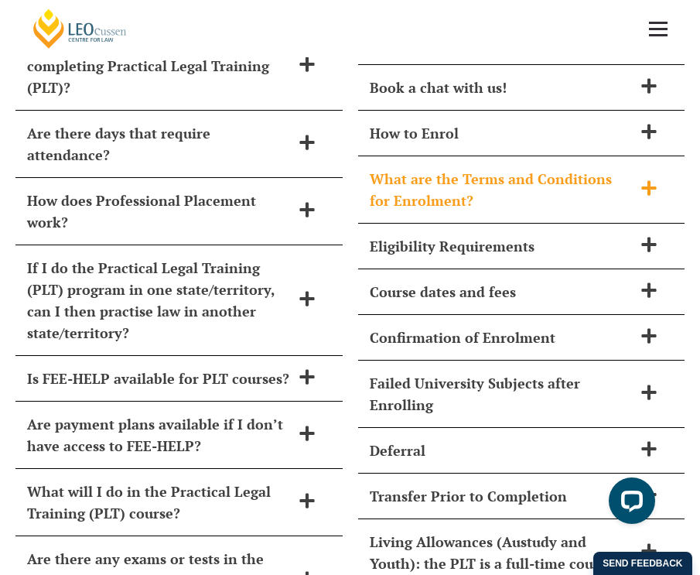
scroll to position [6727, 0]
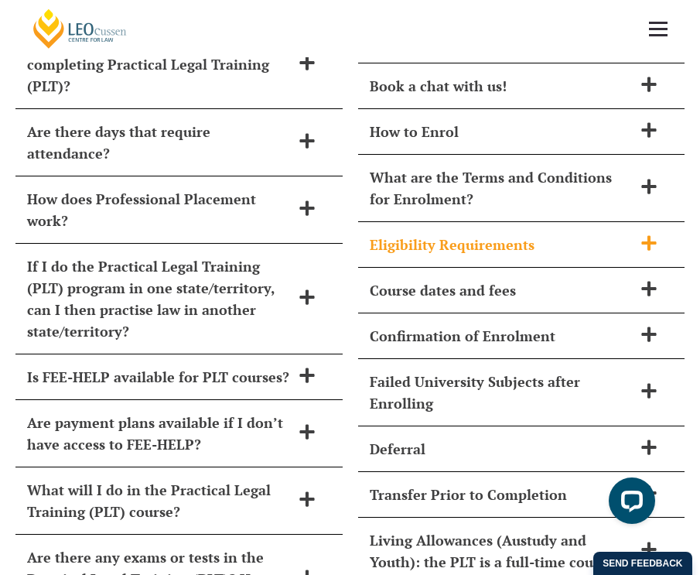
click at [526, 234] on span "Eligibility Requirements" at bounding box center [502, 245] width 264 height 22
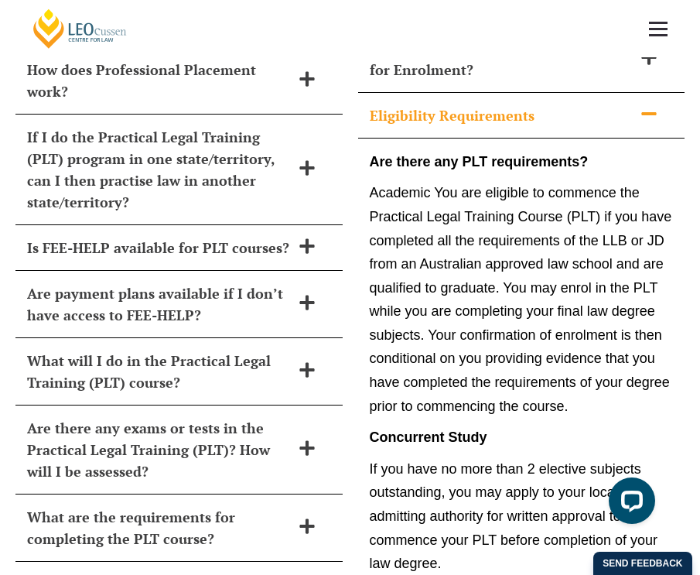
scroll to position [6825, 0]
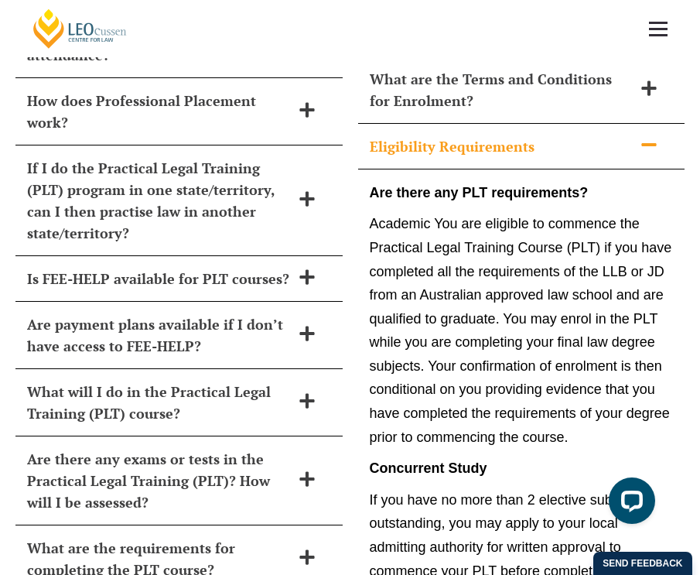
click at [604, 124] on div "Eligibility Requirements" at bounding box center [521, 147] width 327 height 46
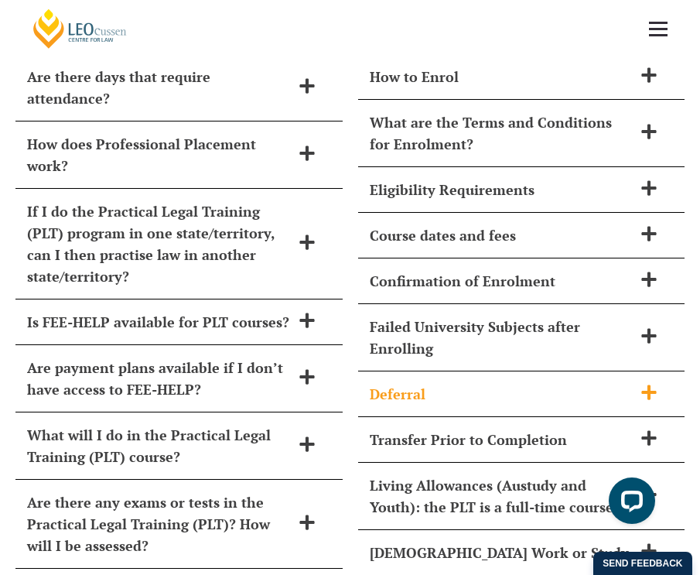
scroll to position [6776, 0]
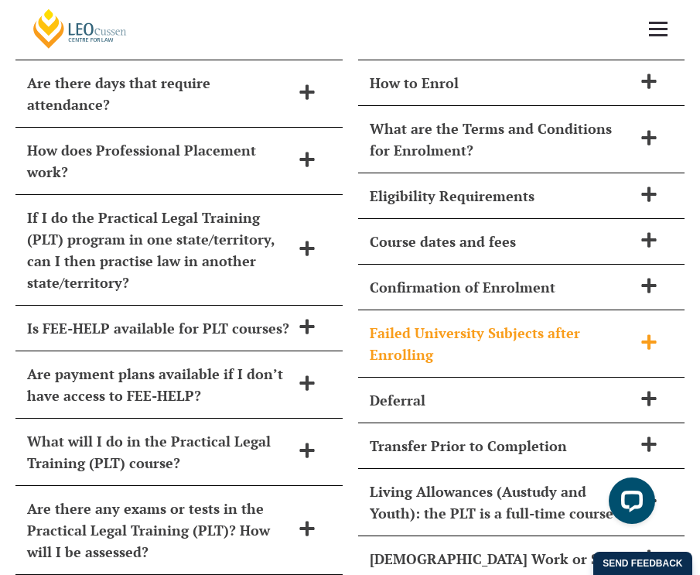
click at [605, 322] on span "Failed University Subjects after Enrolling" at bounding box center [502, 343] width 264 height 43
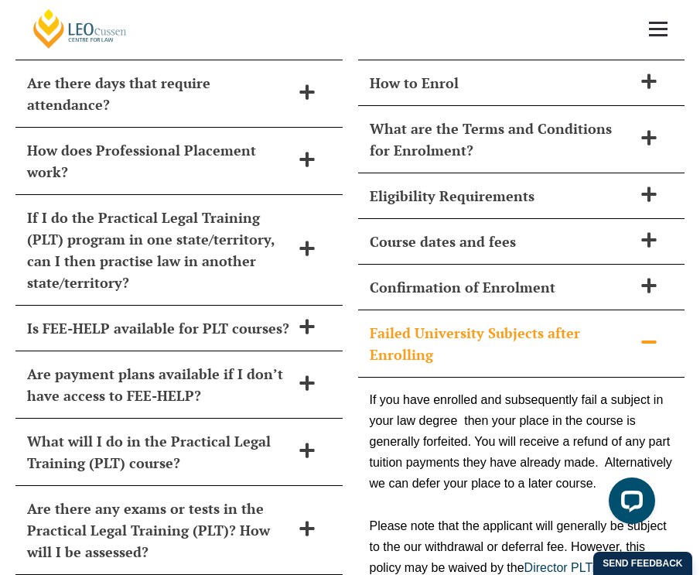
click at [605, 322] on span "Failed University Subjects after Enrolling" at bounding box center [502, 343] width 264 height 43
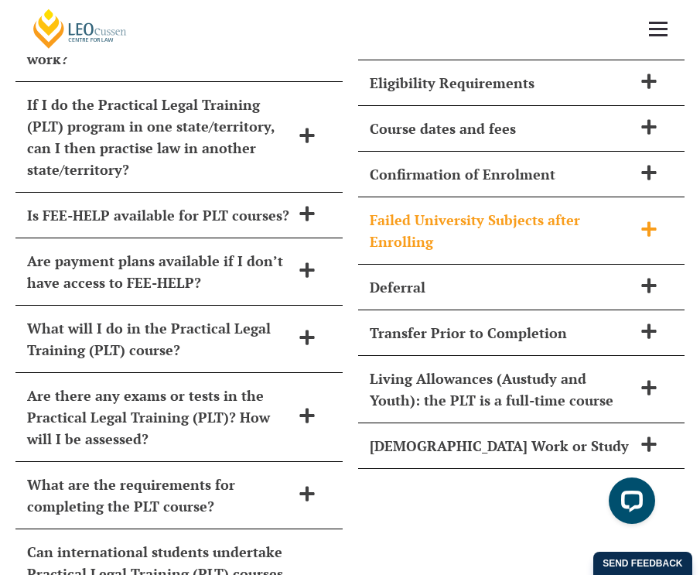
scroll to position [6890, 0]
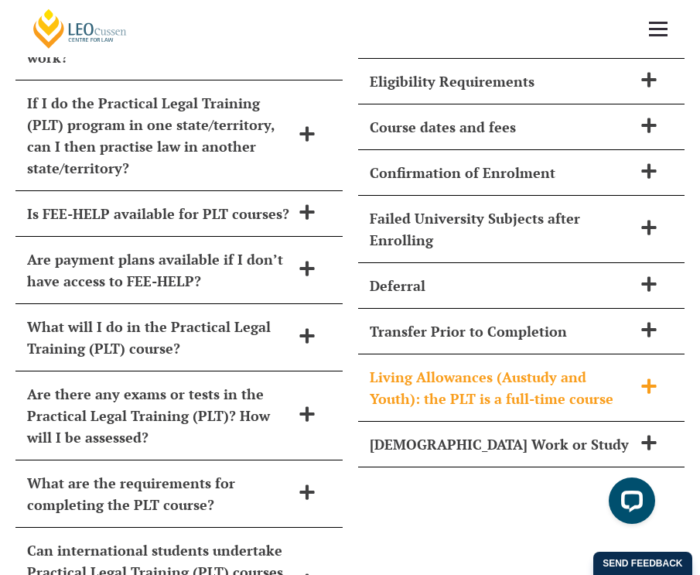
click at [608, 366] on span "Living Allowances (Austudy and Youth): the PLT is a full-time course" at bounding box center [502, 387] width 264 height 43
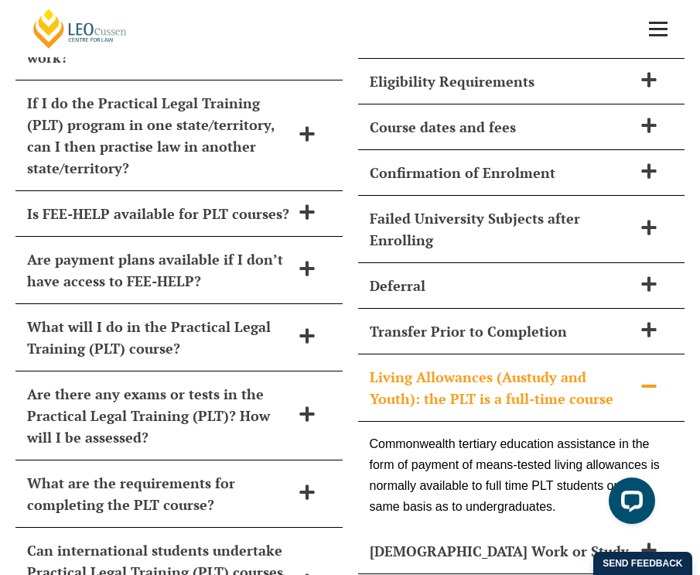
click at [611, 366] on span "Living Allowances (Austudy and Youth): the PLT is a full-time course" at bounding box center [502, 387] width 264 height 43
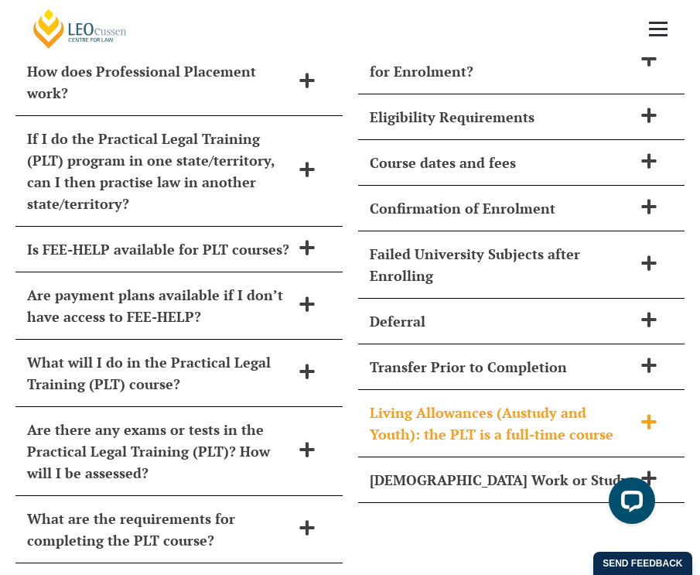
scroll to position [6764, 0]
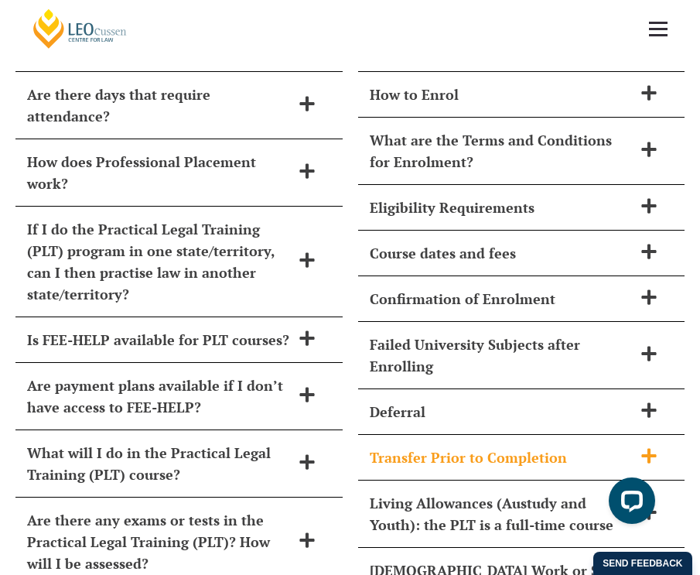
click at [608, 447] on span "Transfer Prior to Completion" at bounding box center [502, 458] width 264 height 22
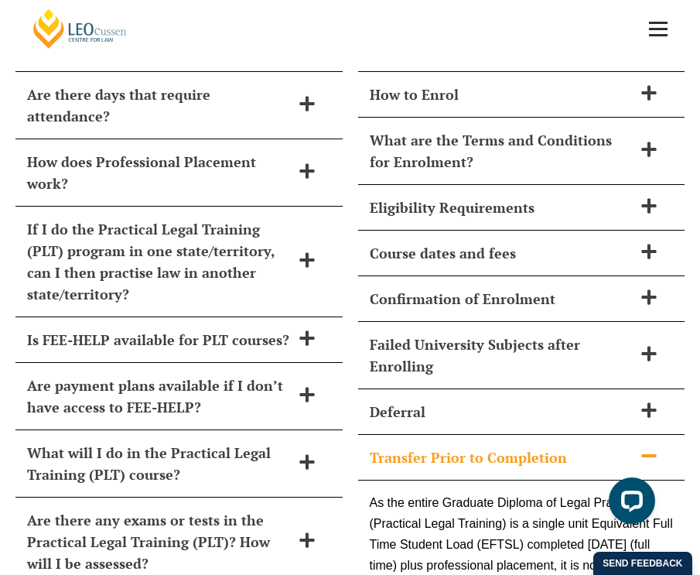
scroll to position [6854, 0]
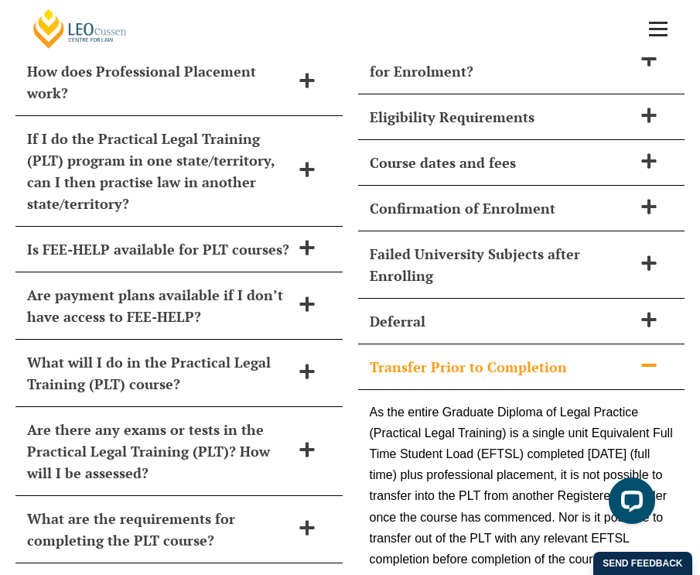
click at [626, 356] on span "Transfer Prior to Completion" at bounding box center [502, 367] width 264 height 22
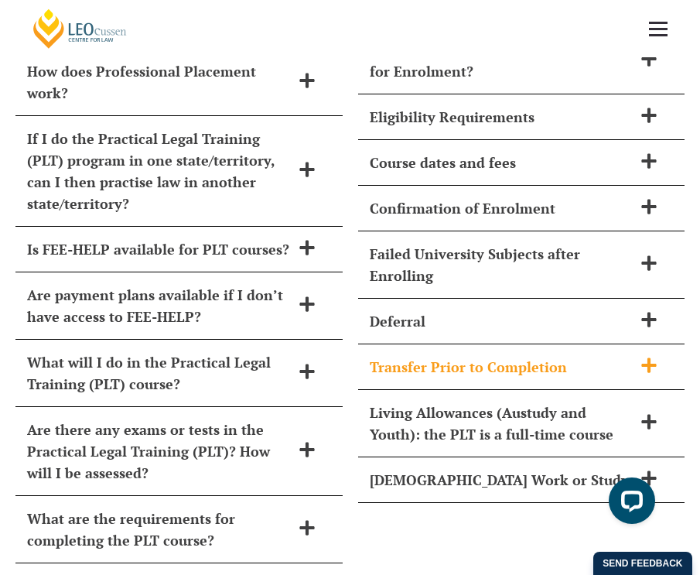
click at [626, 356] on span "Transfer Prior to Completion" at bounding box center [502, 367] width 264 height 22
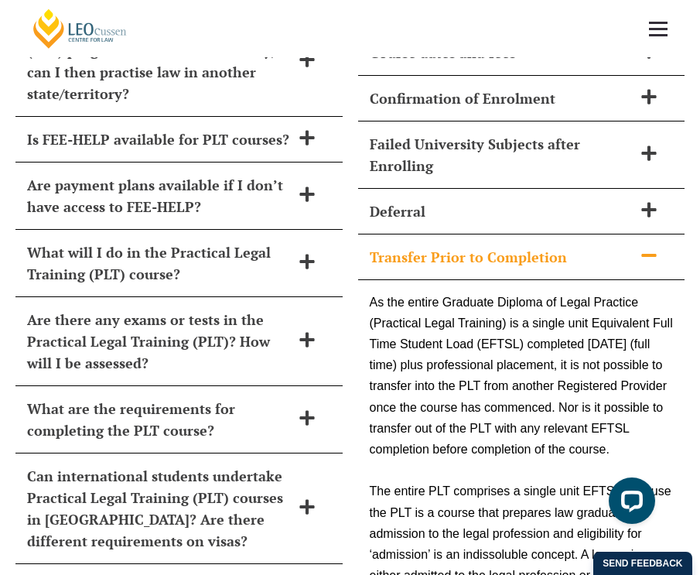
scroll to position [7023, 0]
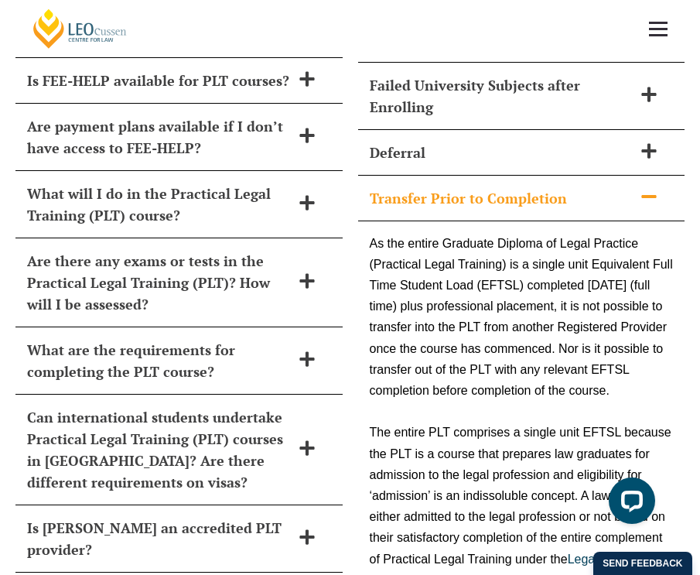
click at [626, 187] on span "Transfer Prior to Completion" at bounding box center [502, 198] width 264 height 22
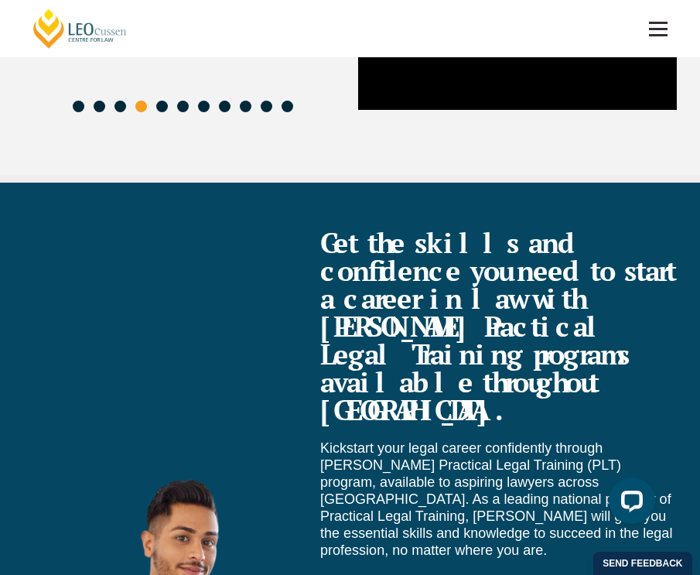
scroll to position [5902, 0]
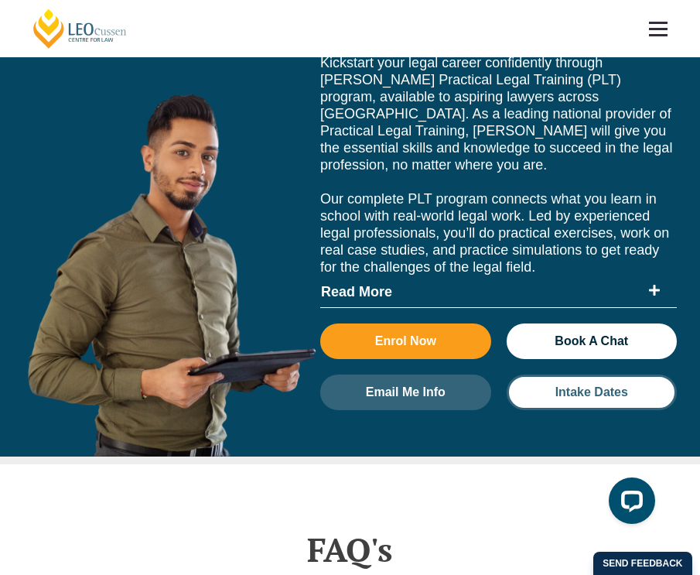
click at [617, 386] on span "Intake Dates" at bounding box center [592, 392] width 73 height 12
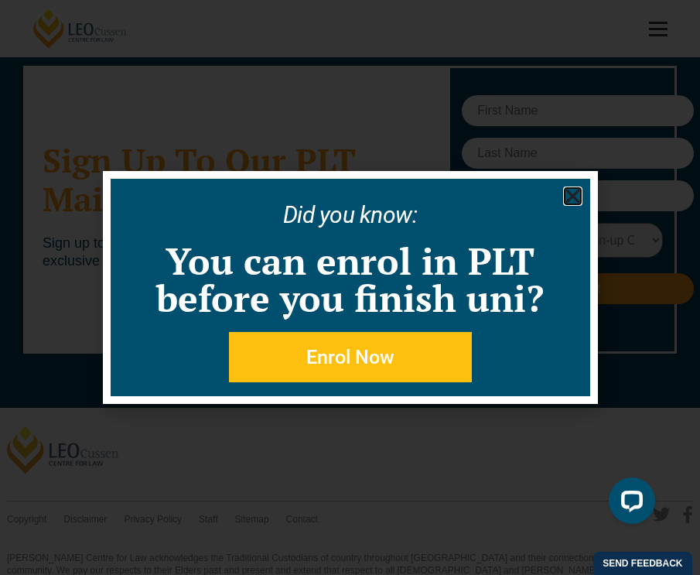
scroll to position [8391, 0]
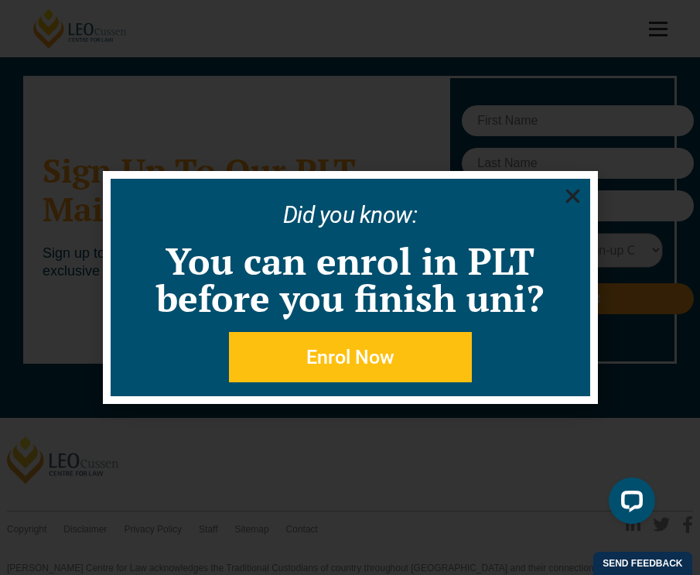
click at [563, 200] on icon "Close" at bounding box center [572, 196] width 19 height 19
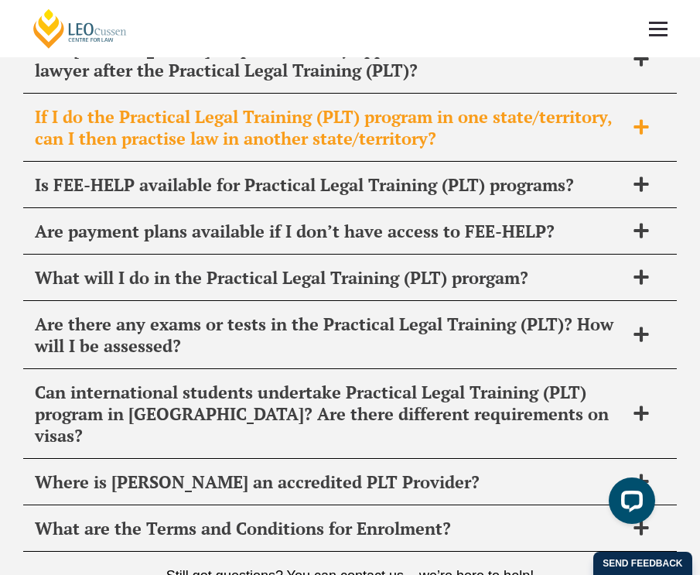
scroll to position [6642, 0]
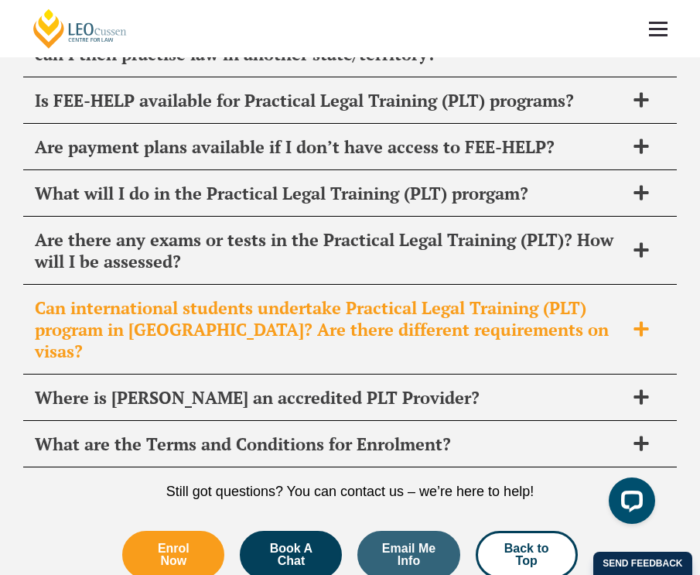
click at [579, 302] on span "Can international students undertake Practical Legal Training (PLT) program in …" at bounding box center [330, 329] width 591 height 65
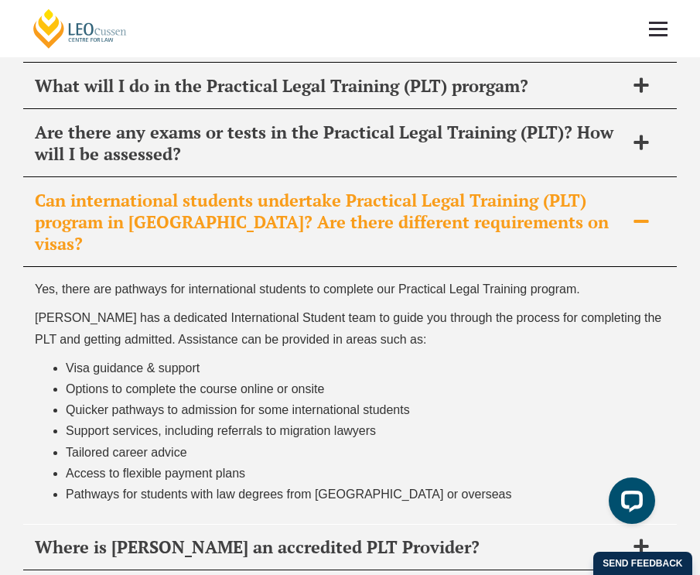
scroll to position [6809, 0]
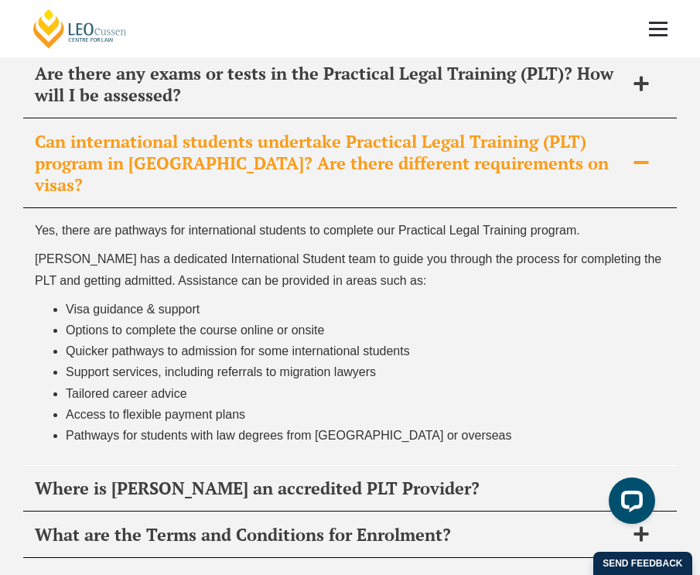
click at [601, 162] on span "Can international students undertake Practical Legal Training (PLT) program in …" at bounding box center [330, 163] width 591 height 65
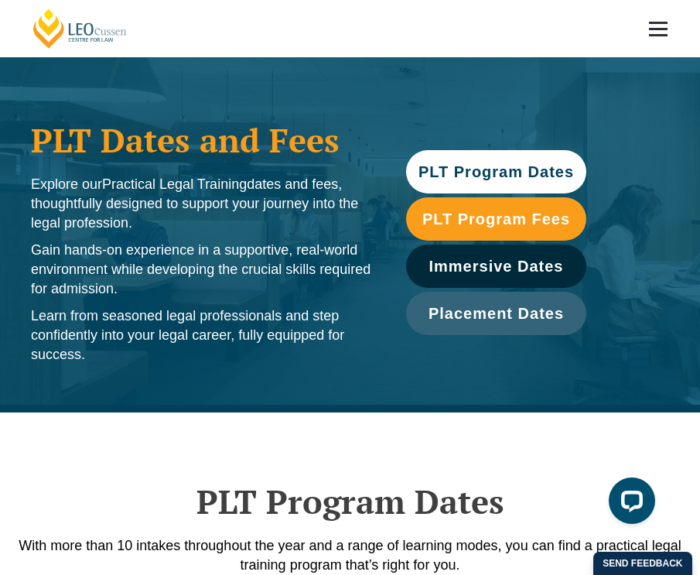
scroll to position [0, 0]
click at [661, 22] on span at bounding box center [658, 23] width 19 height 2
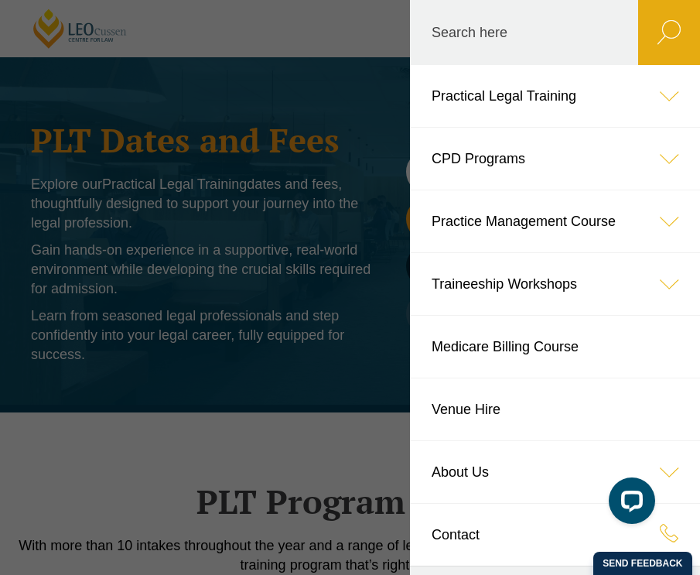
click at [665, 138] on icon at bounding box center [670, 159] width 62 height 62
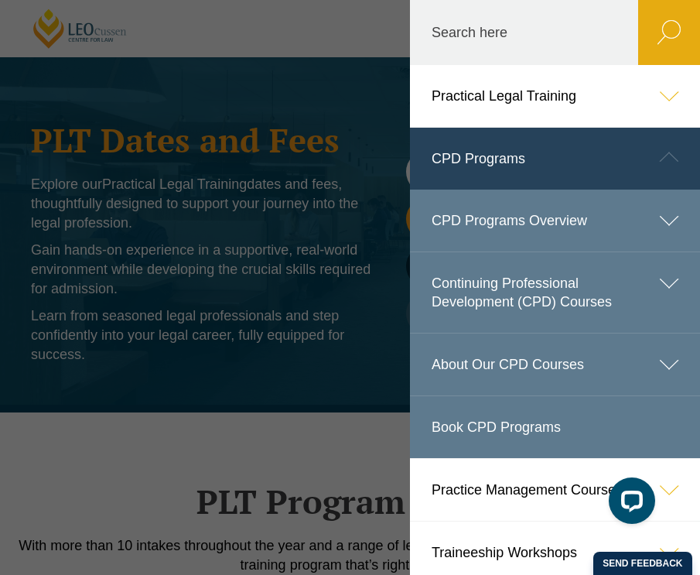
click at [671, 149] on icon at bounding box center [670, 157] width 62 height 62
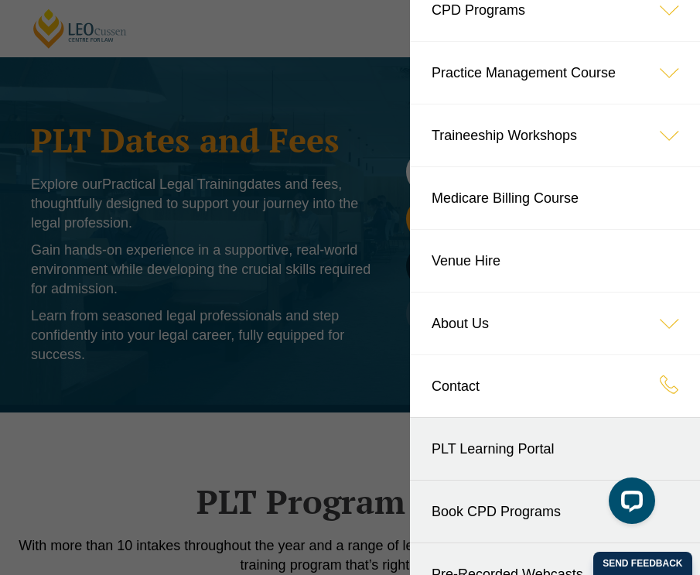
scroll to position [149, 0]
click at [666, 74] on icon at bounding box center [670, 72] width 62 height 62
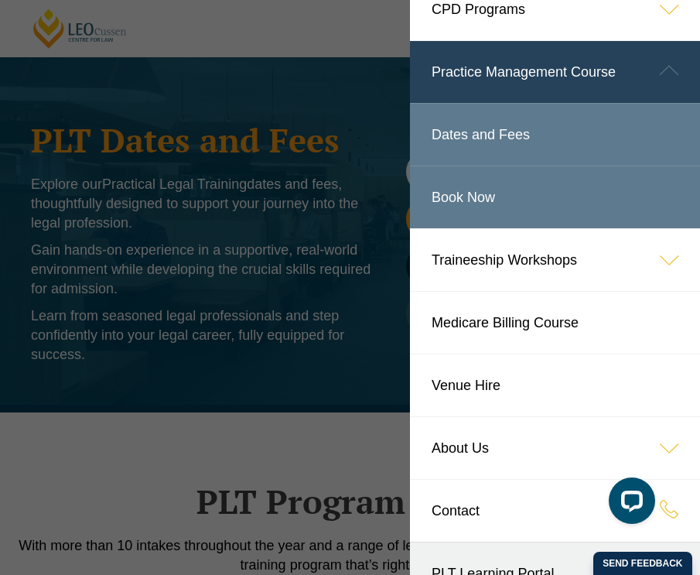
click at [668, 74] on icon at bounding box center [670, 70] width 62 height 62
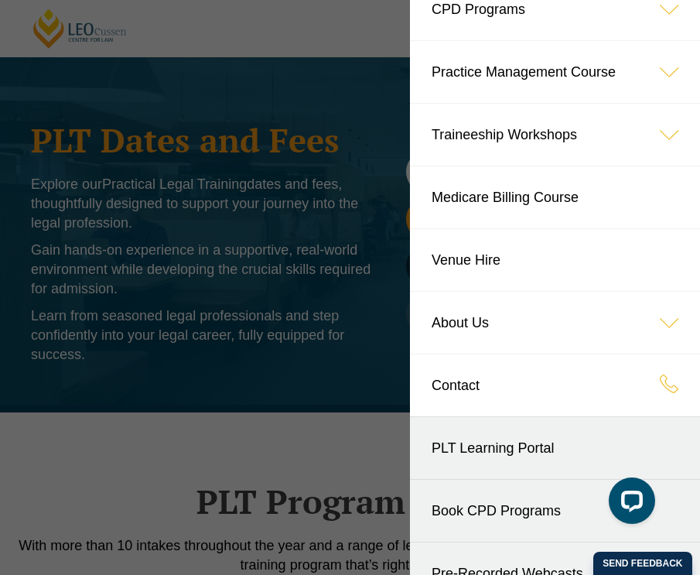
click at [679, 131] on icon at bounding box center [670, 135] width 62 height 62
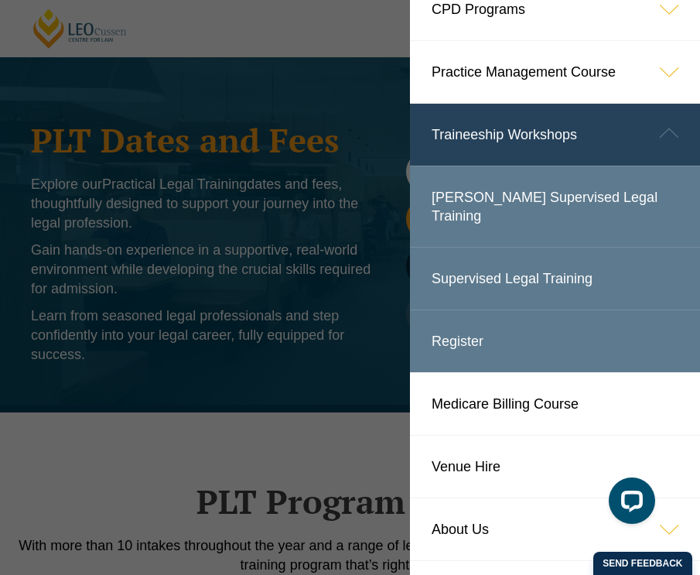
click at [679, 131] on icon at bounding box center [670, 133] width 62 height 62
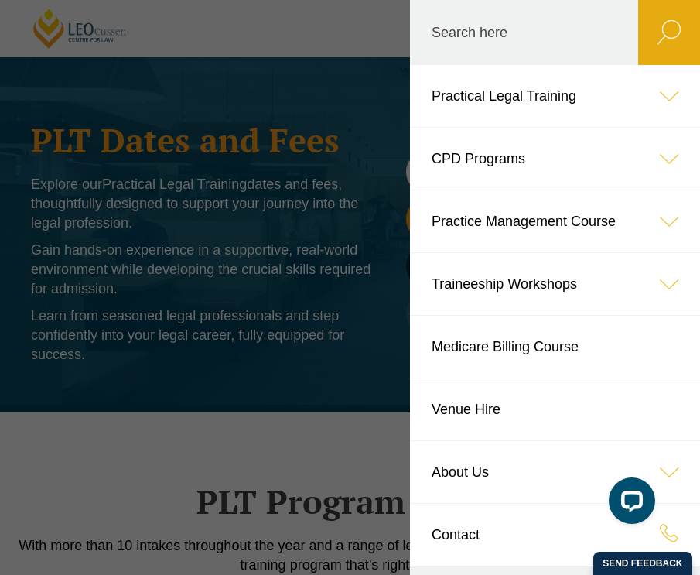
scroll to position [0, 0]
click at [672, 84] on icon at bounding box center [670, 96] width 62 height 62
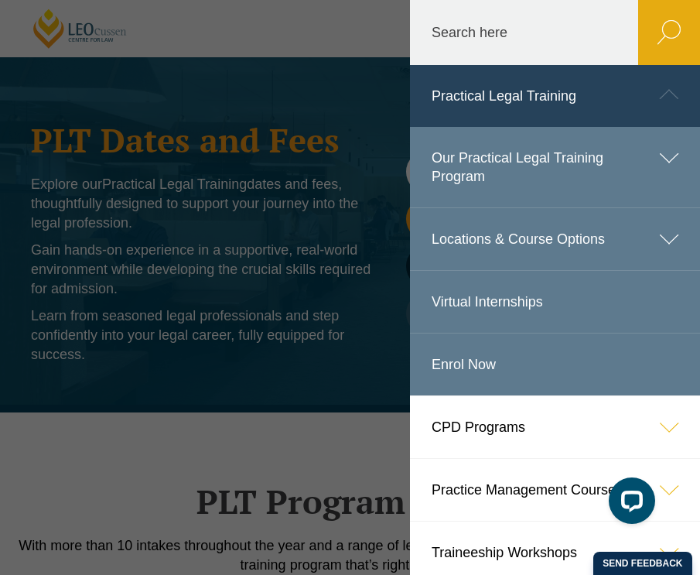
click at [681, 234] on icon at bounding box center [670, 239] width 62 height 62
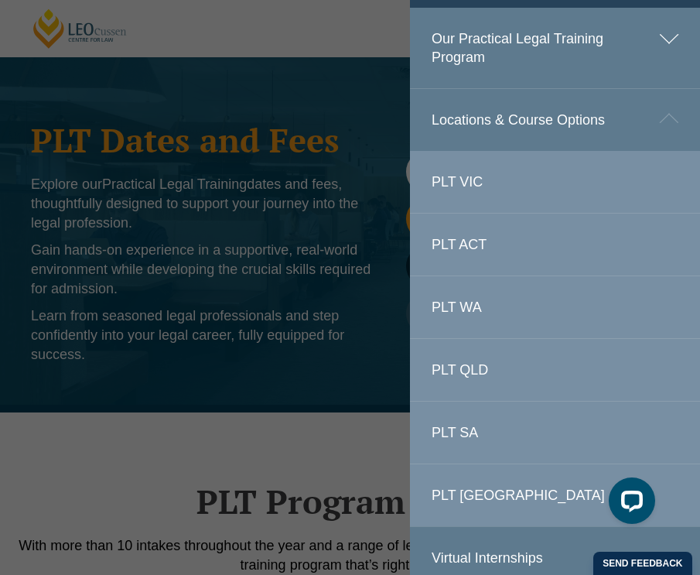
scroll to position [171, 0]
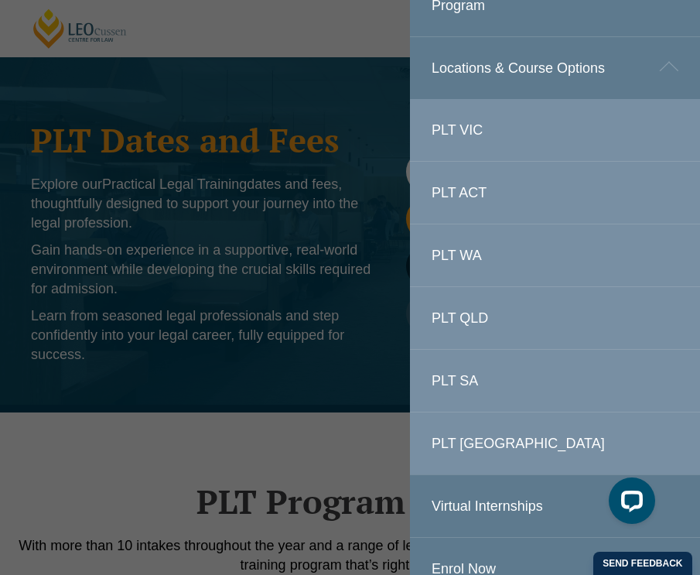
click at [574, 128] on link "PLT VIC" at bounding box center [555, 130] width 290 height 62
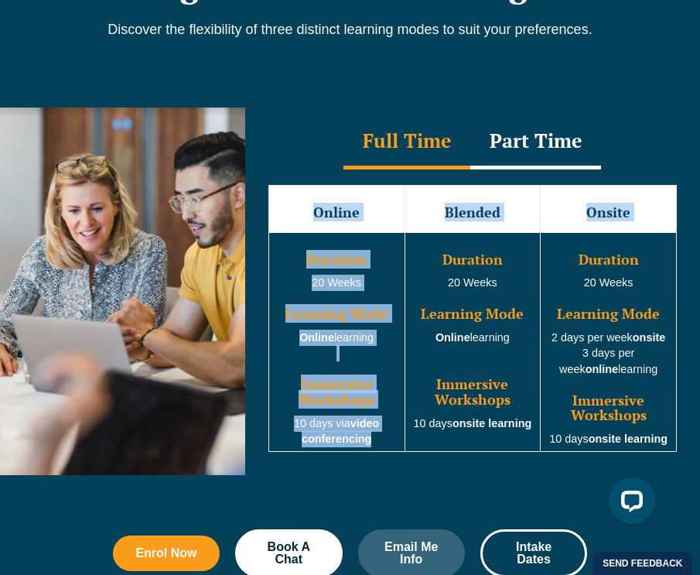
drag, startPoint x: 376, startPoint y: 392, endPoint x: 322, endPoint y: 139, distance: 258.8
click at [322, 170] on div "Online Blended Onsite Duration 20 Weeks Learning Mode Online learning Immersive…" at bounding box center [473, 319] width 440 height 298
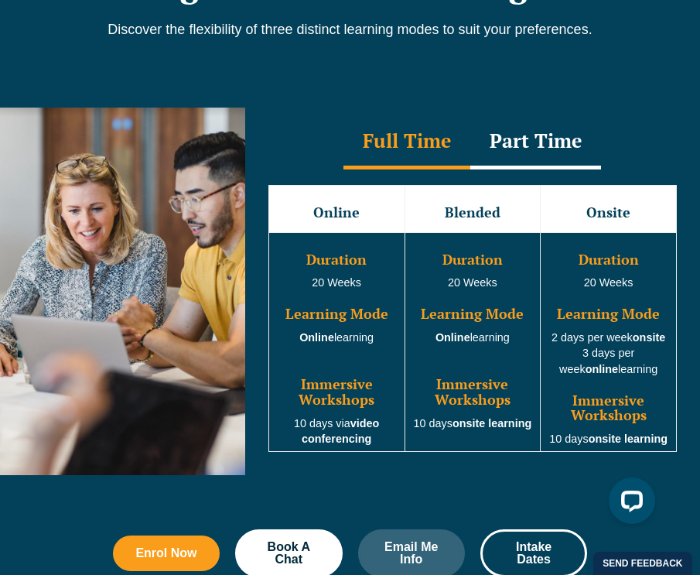
click at [323, 170] on div "Online Blended Onsite Duration 20 Weeks Learning Mode Online learning Immersive…" at bounding box center [473, 319] width 440 height 298
click at [524, 115] on div "Part Time" at bounding box center [536, 142] width 131 height 54
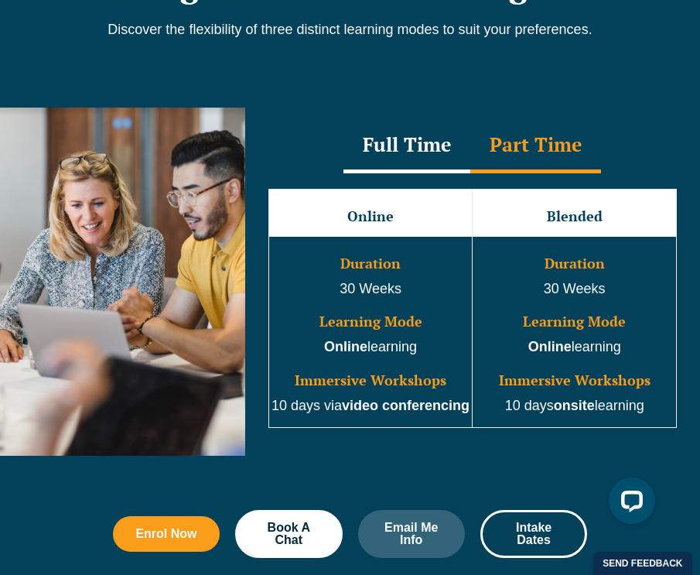
click at [441, 119] on div "Full Time" at bounding box center [407, 146] width 127 height 54
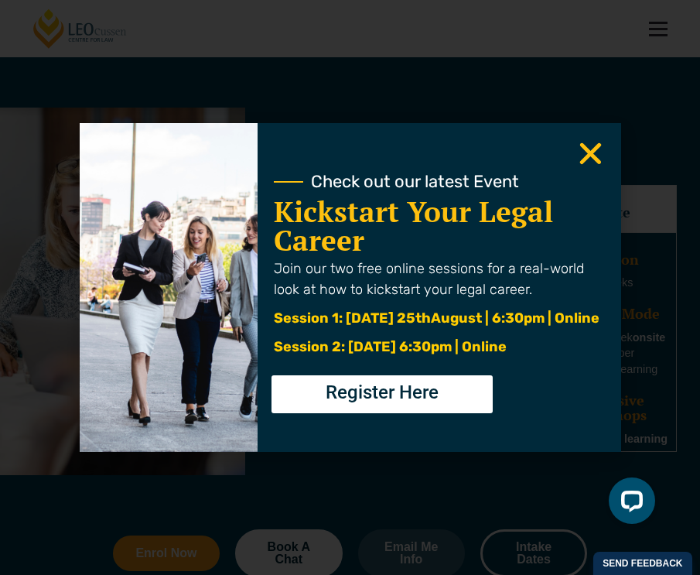
click at [594, 152] on use "Close" at bounding box center [591, 154] width 22 height 22
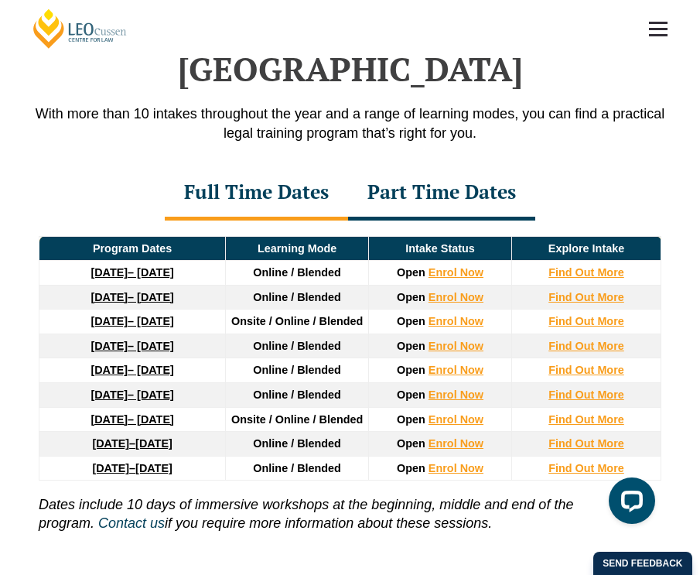
scroll to position [1851, 0]
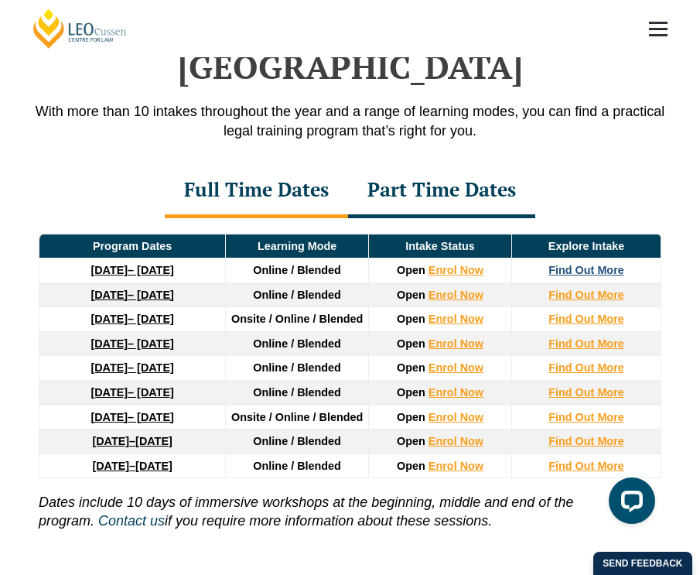
click at [601, 264] on strong "Find Out More" at bounding box center [587, 270] width 76 height 12
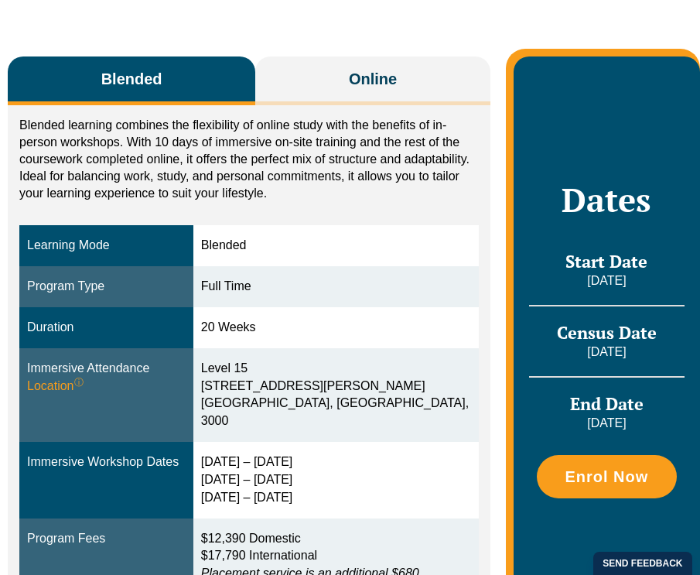
scroll to position [275, 0]
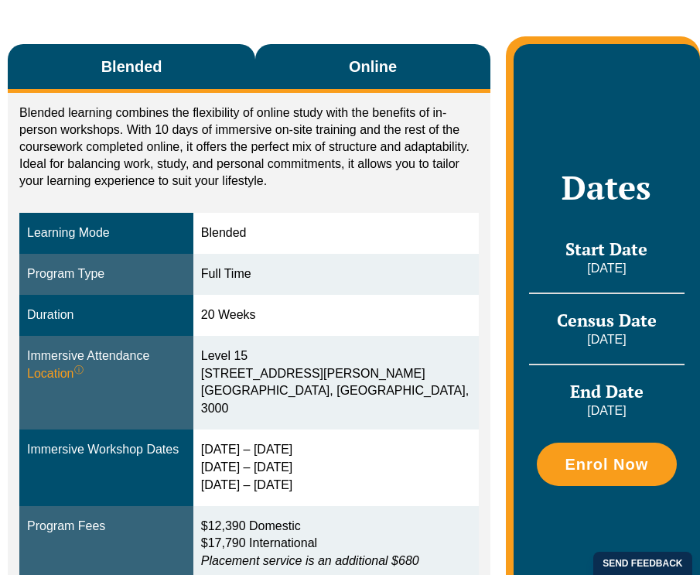
click at [399, 70] on button "Online" at bounding box center [372, 68] width 235 height 49
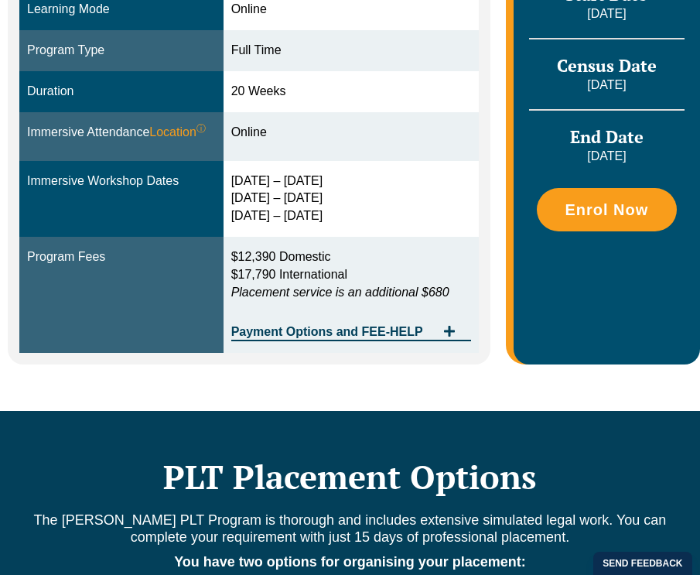
scroll to position [515, 0]
click at [433, 326] on span "Payment Options and FEE-HELP" at bounding box center [333, 332] width 204 height 12
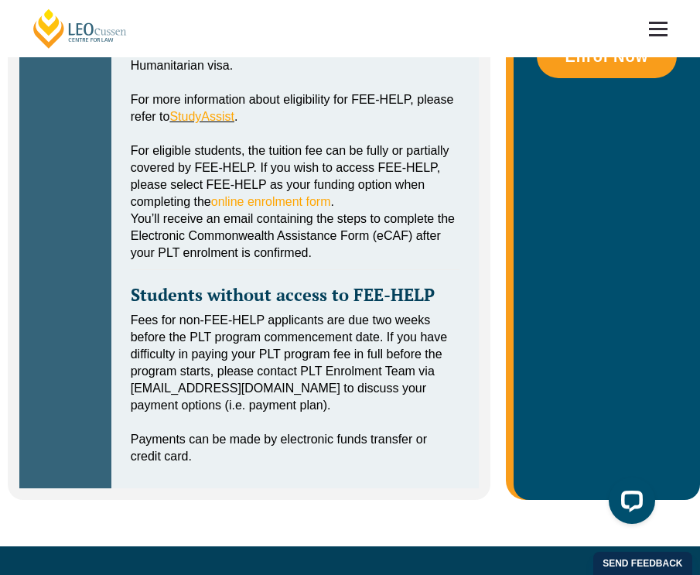
scroll to position [628, 0]
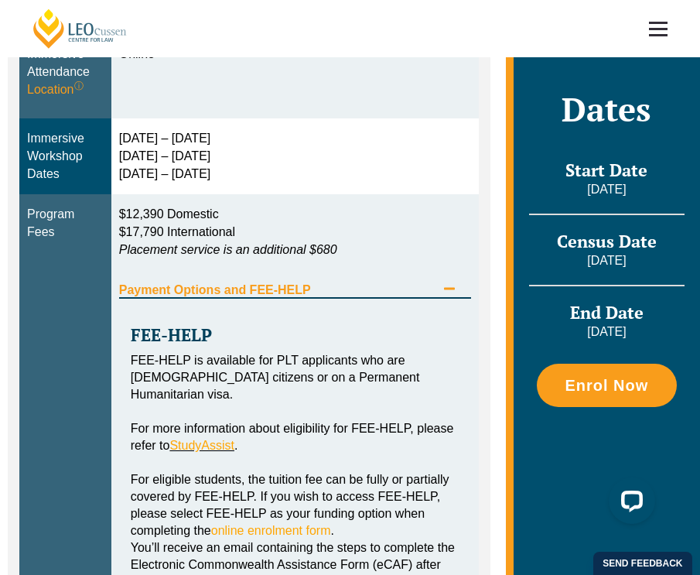
click at [433, 284] on span "Payment Options and FEE-HELP" at bounding box center [277, 290] width 317 height 12
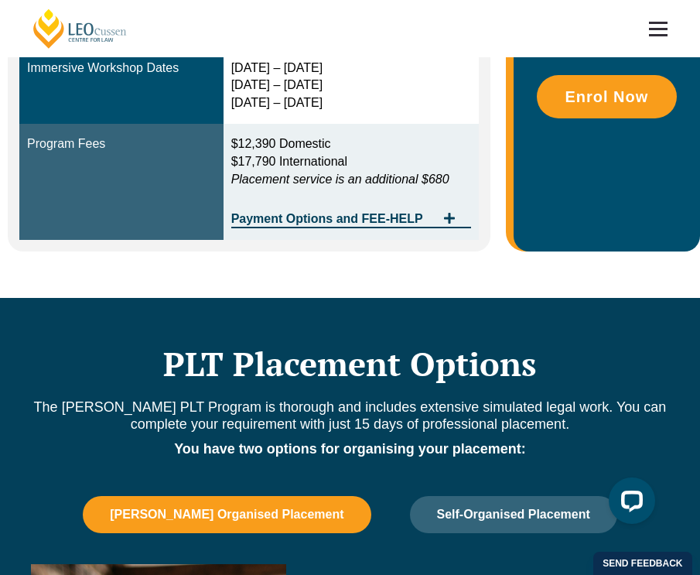
scroll to position [591, 0]
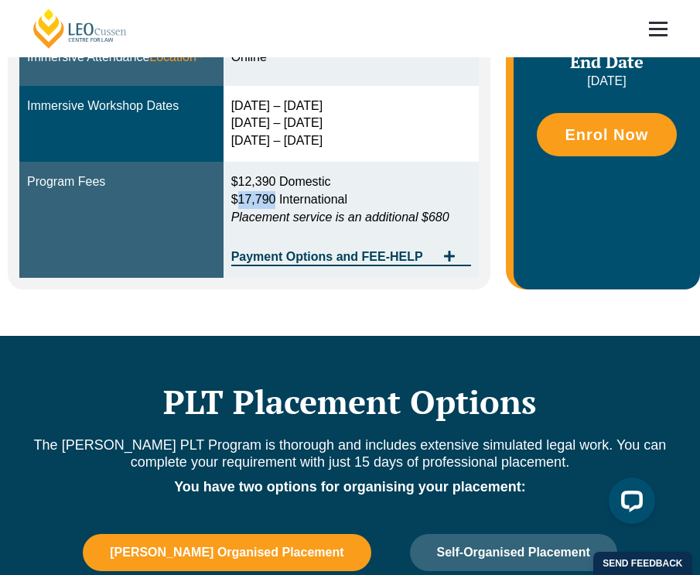
drag, startPoint x: 242, startPoint y: 194, endPoint x: 278, endPoint y: 194, distance: 35.6
click at [278, 194] on span "$17,790 International" at bounding box center [289, 199] width 116 height 13
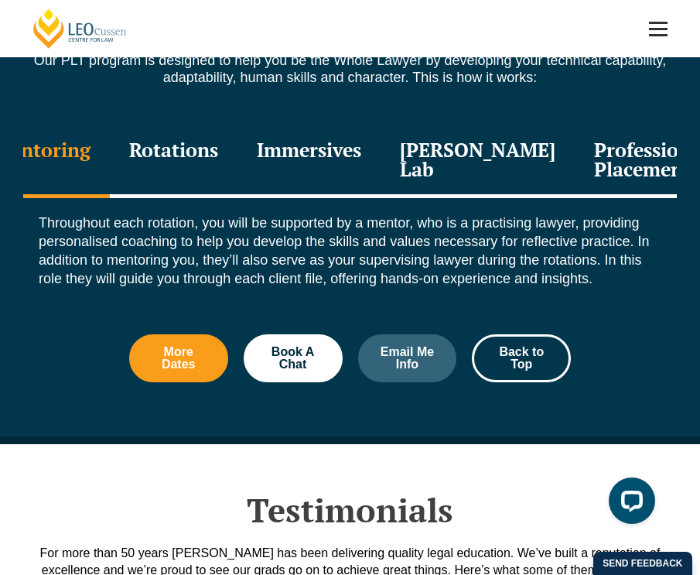
scroll to position [1818, 0]
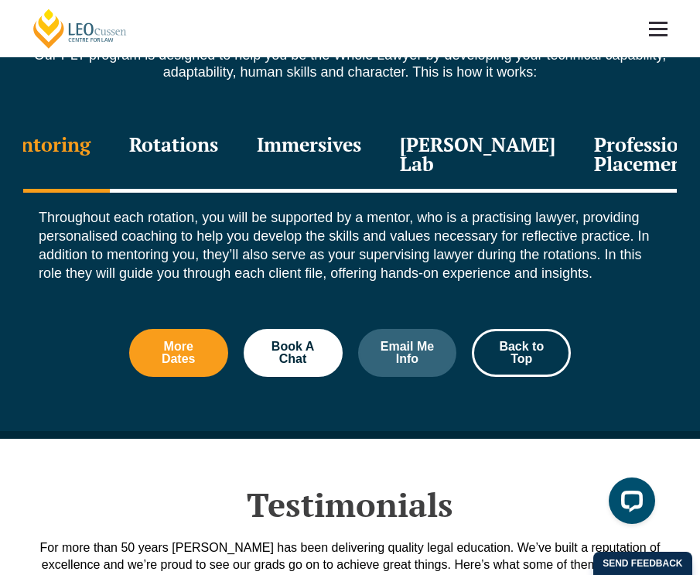
click at [609, 119] on div "Professional Placement" at bounding box center [651, 156] width 152 height 74
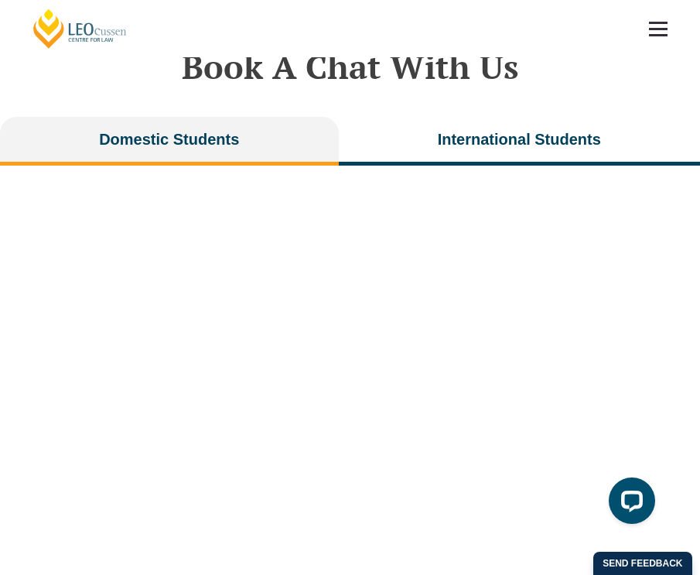
scroll to position [3235, 0]
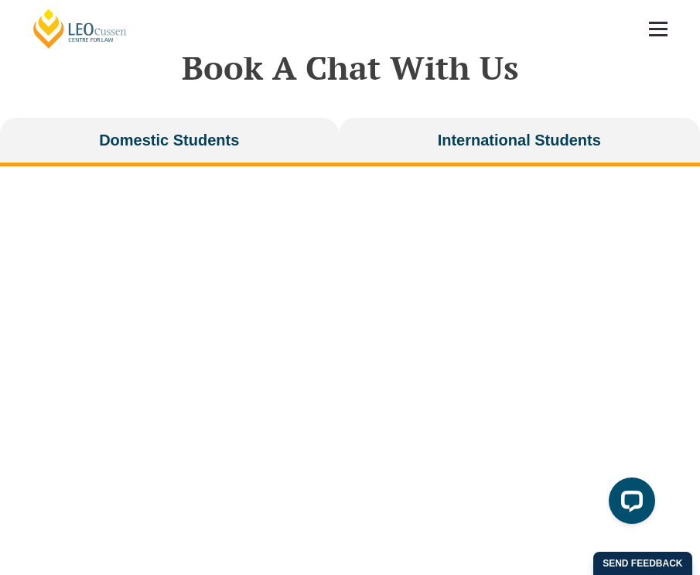
click at [529, 118] on button "International Students" at bounding box center [519, 142] width 361 height 49
